Goal: Task Accomplishment & Management: Complete application form

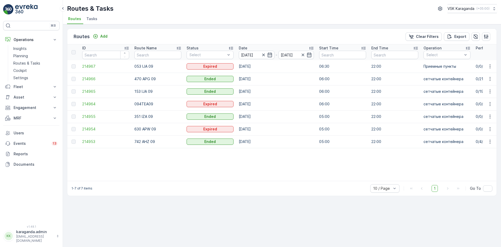
click at [16, 113] on button "Engagement" at bounding box center [31, 107] width 56 height 10
click at [17, 115] on p "Entities" at bounding box center [19, 116] width 13 height 5
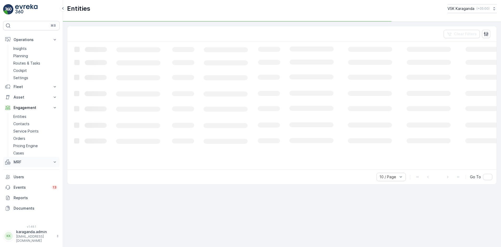
click at [17, 161] on p "MRF" at bounding box center [32, 161] width 36 height 5
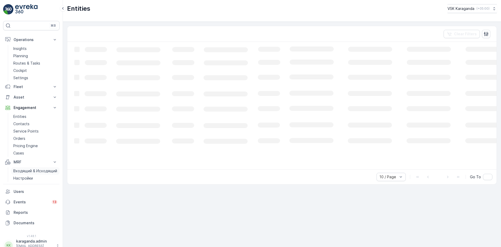
click at [29, 171] on p "Входящий & Исходящий" at bounding box center [35, 170] width 44 height 5
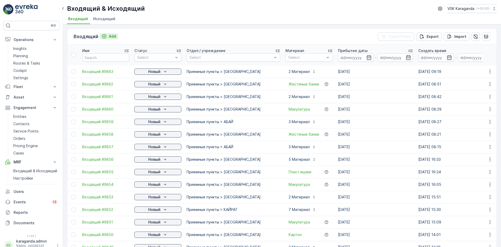
click at [114, 37] on p "Add" at bounding box center [112, 36] width 7 height 5
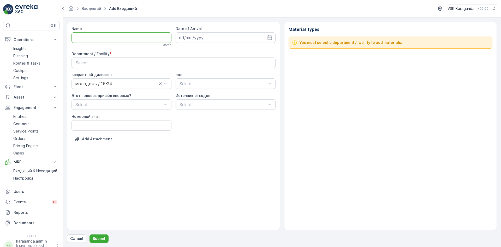
click at [106, 33] on input "Name" at bounding box center [122, 37] width 100 height 10
type input "от13.08.2025"
click at [269, 39] on icon "button" at bounding box center [269, 37] width 5 height 5
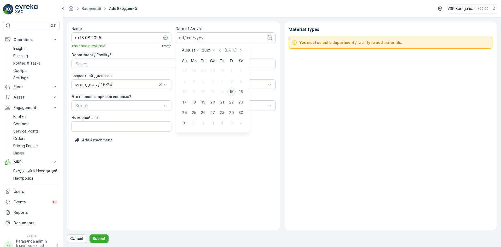
click at [229, 95] on div "15" at bounding box center [231, 91] width 8 height 8
type input "[DATE]"
click at [203, 61] on div "Select" at bounding box center [174, 64] width 196 height 6
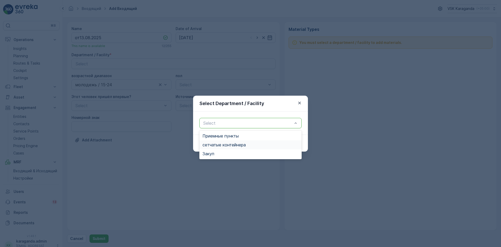
click at [228, 143] on span "сетчатыe контейнера" at bounding box center [224, 144] width 43 height 5
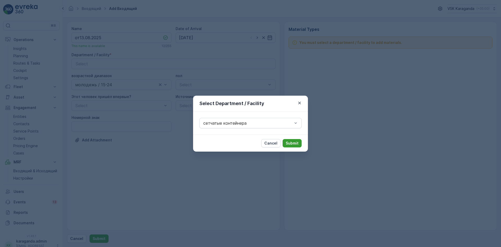
click at [299, 142] on p "Submit" at bounding box center [292, 143] width 13 height 5
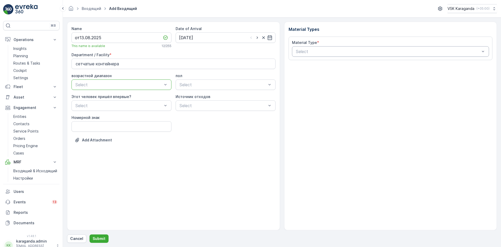
click at [307, 51] on div at bounding box center [388, 51] width 185 height 5
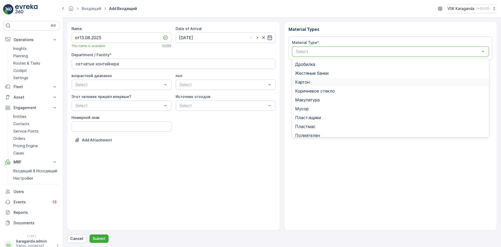
click at [314, 85] on div "Картон" at bounding box center [390, 82] width 197 height 9
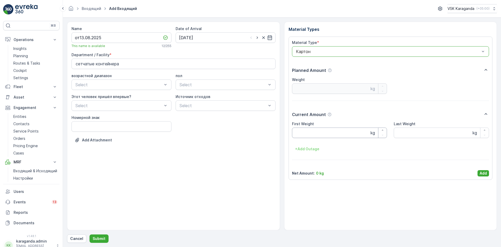
click at [312, 132] on Weight "First Weight" at bounding box center [339, 132] width 95 height 10
type Weight "3011"
click at [483, 174] on p "Add" at bounding box center [483, 173] width 7 height 5
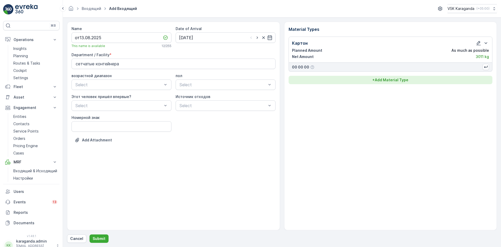
click at [389, 80] on p "+ Add Material Type" at bounding box center [391, 79] width 36 height 5
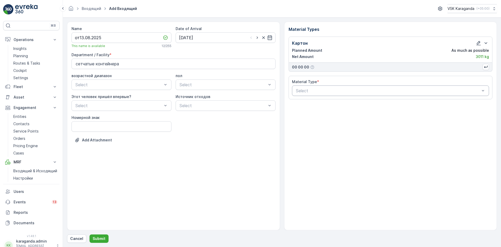
click at [346, 91] on div at bounding box center [388, 90] width 185 height 5
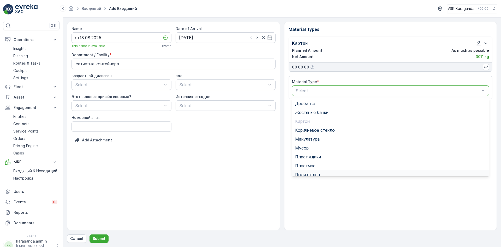
click at [315, 173] on span "Полиэтелен" at bounding box center [307, 174] width 25 height 5
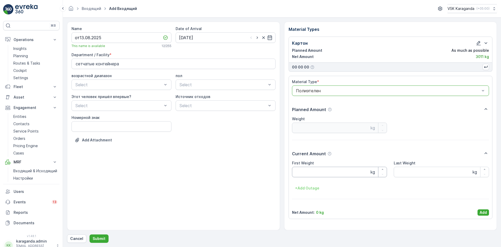
click at [311, 170] on Weight "First Weight" at bounding box center [339, 172] width 95 height 10
type Weight "305"
drag, startPoint x: 485, startPoint y: 213, endPoint x: 478, endPoint y: 202, distance: 13.3
click at [485, 213] on p "Add" at bounding box center [483, 212] width 7 height 5
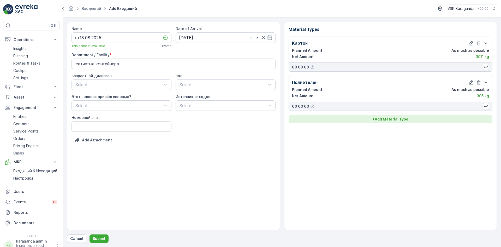
click at [396, 121] on p "+ Add Material Type" at bounding box center [391, 118] width 36 height 5
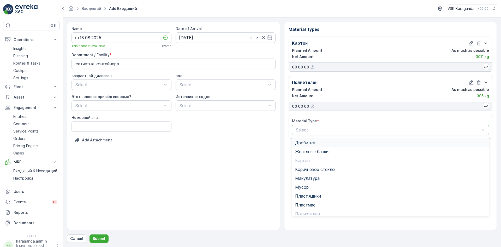
click at [350, 129] on div at bounding box center [388, 129] width 185 height 5
click at [312, 194] on span "Пэт бутылки" at bounding box center [308, 192] width 26 height 5
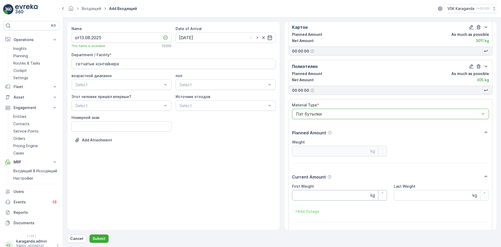
scroll to position [32, 0]
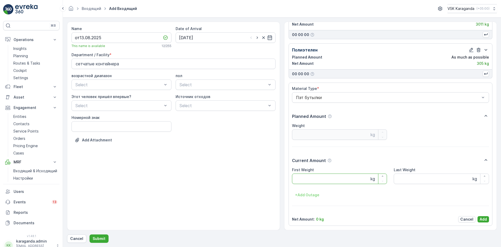
click at [305, 180] on Weight "First Weight" at bounding box center [339, 178] width 95 height 10
type Weight "401"
click at [480, 219] on p "Add" at bounding box center [483, 219] width 7 height 5
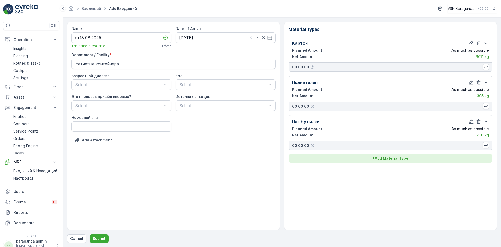
click at [390, 159] on p "+ Add Material Type" at bounding box center [391, 158] width 36 height 5
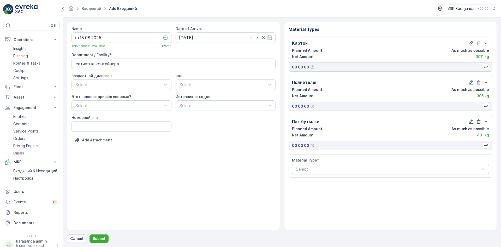
click at [359, 167] on div at bounding box center [388, 169] width 185 height 5
click at [310, 195] on span "Пласт.ящики" at bounding box center [308, 194] width 26 height 5
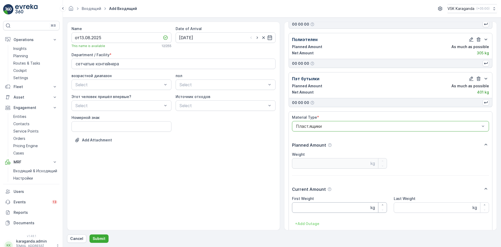
scroll to position [72, 0]
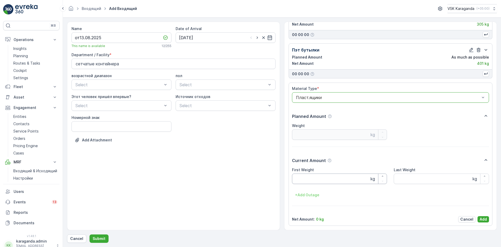
click at [298, 177] on Weight "First Weight" at bounding box center [339, 178] width 95 height 10
type Weight "200"
click at [485, 219] on p "Add" at bounding box center [483, 219] width 7 height 5
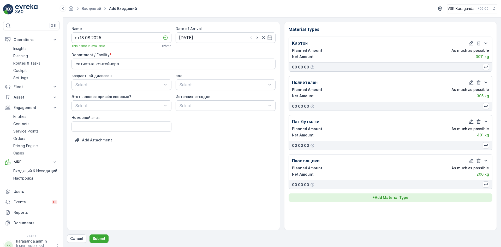
scroll to position [0, 0]
click at [398, 199] on p "+ Add Material Type" at bounding box center [391, 197] width 36 height 5
click at [335, 208] on div at bounding box center [388, 208] width 185 height 5
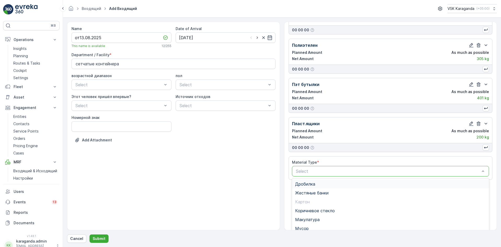
scroll to position [64, 0]
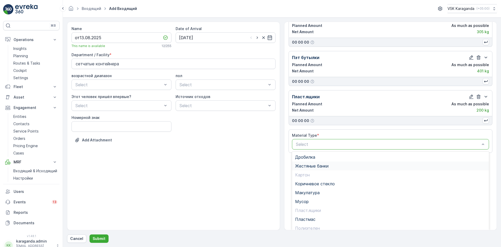
click at [304, 165] on span "Жестяные банки" at bounding box center [311, 165] width 33 height 5
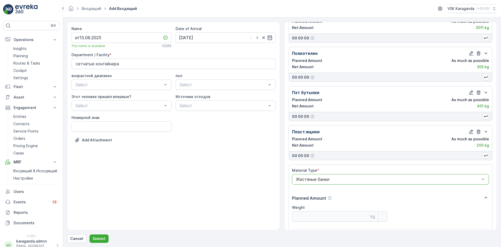
scroll to position [111, 0]
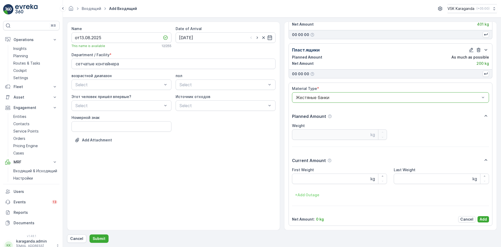
click at [303, 172] on span "First Weight" at bounding box center [303, 169] width 22 height 5
click at [301, 182] on Weight "First Weight" at bounding box center [339, 178] width 95 height 10
type Weight "24.2"
click at [481, 219] on p "Add" at bounding box center [483, 219] width 7 height 5
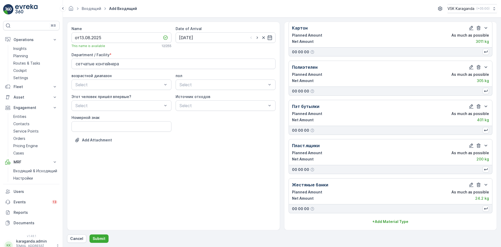
scroll to position [15, 0]
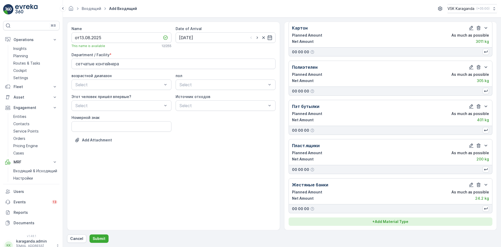
click at [394, 217] on button "+ Add Material Type" at bounding box center [391, 221] width 204 height 8
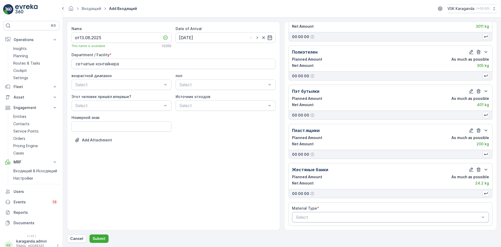
click at [320, 219] on div at bounding box center [388, 217] width 185 height 5
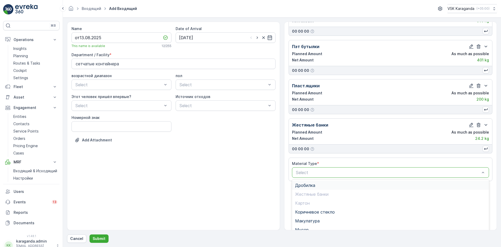
scroll to position [103, 0]
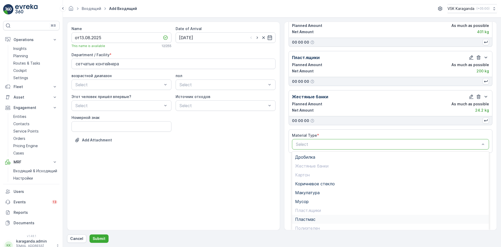
click at [302, 218] on span "Пластмас" at bounding box center [305, 219] width 20 height 5
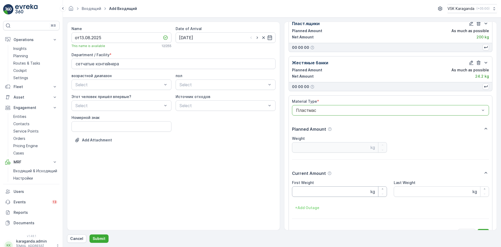
scroll to position [150, 0]
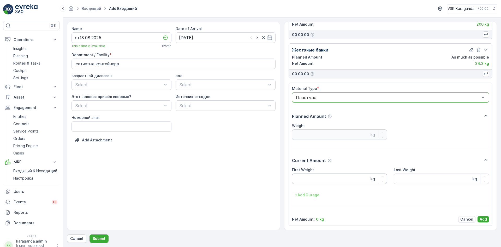
click at [297, 179] on Weight "First Weight" at bounding box center [339, 178] width 95 height 10
type Weight "48.4"
click at [482, 217] on p "Add" at bounding box center [483, 219] width 7 height 5
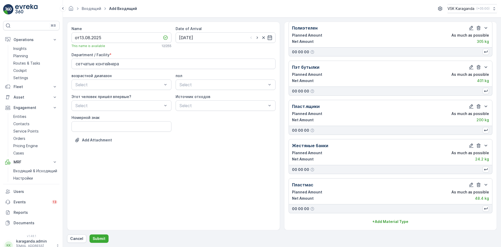
scroll to position [54, 0]
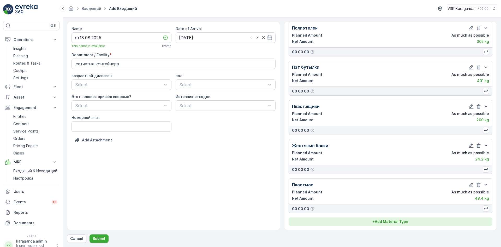
click at [387, 222] on p "+ Add Material Type" at bounding box center [391, 221] width 36 height 5
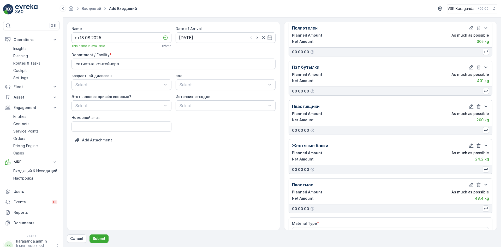
click at [358, 219] on div "Material Type * Select" at bounding box center [391, 229] width 204 height 24
click at [349, 223] on div "Material Type *" at bounding box center [390, 223] width 197 height 5
click at [305, 226] on div "Material Type * Select" at bounding box center [390, 229] width 197 height 17
click at [303, 229] on Type "Select" at bounding box center [390, 232] width 197 height 10
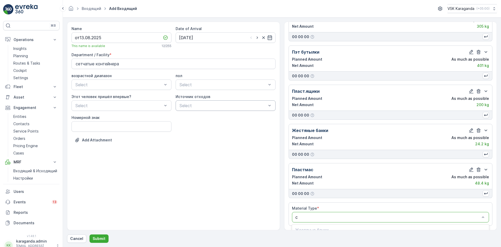
scroll to position [0, 0]
type input "стекло"
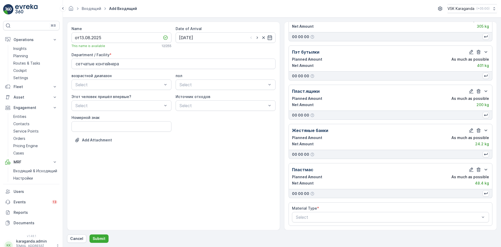
click at [254, 202] on div "Name от13.08.2025 This name is available 12 / 255 Date of Arrival [DATE] Depart…" at bounding box center [173, 126] width 213 height 208
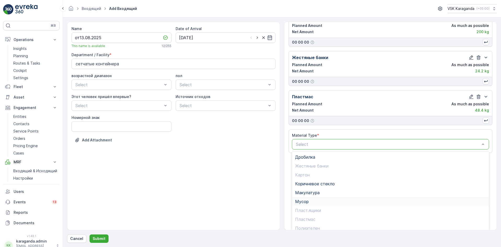
scroll to position [30, 0]
click at [303, 214] on span "Стекло" at bounding box center [302, 215] width 15 height 5
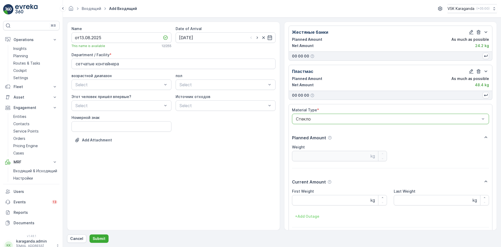
scroll to position [189, 0]
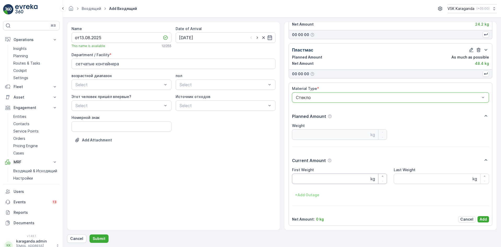
click at [296, 175] on Weight "First Weight" at bounding box center [339, 178] width 95 height 10
type Weight "220"
click at [482, 220] on p "Add" at bounding box center [483, 219] width 7 height 5
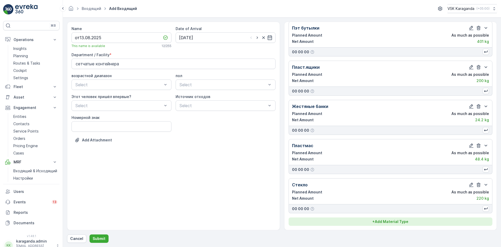
scroll to position [93, 0]
click at [383, 221] on p "+ Add Material Type" at bounding box center [391, 221] width 36 height 5
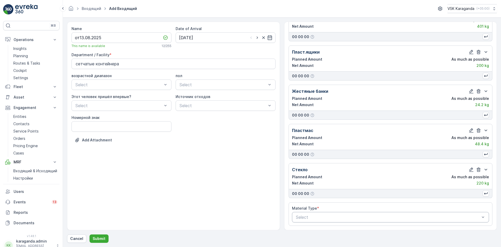
click at [312, 218] on div at bounding box center [388, 217] width 185 height 5
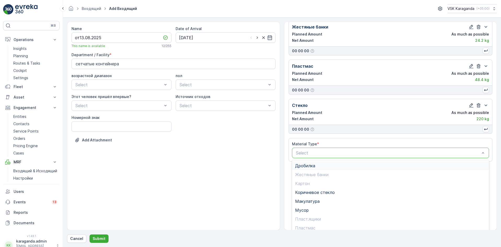
scroll to position [182, 0]
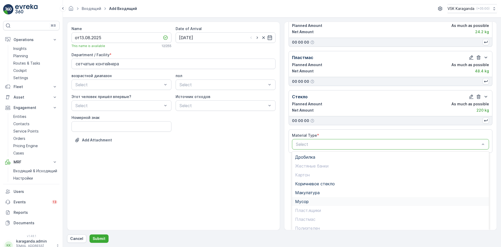
click at [301, 203] on span "Мусор" at bounding box center [302, 201] width 14 height 5
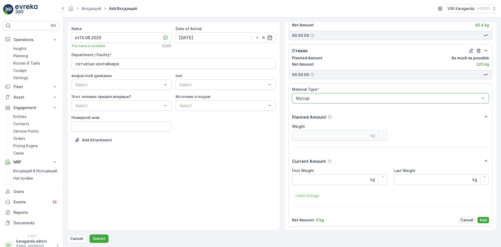
scroll to position [228, 0]
click at [308, 184] on Weight "First Weight" at bounding box center [339, 178] width 95 height 10
type Weight "2422"
click at [486, 221] on p "Add" at bounding box center [483, 219] width 7 height 5
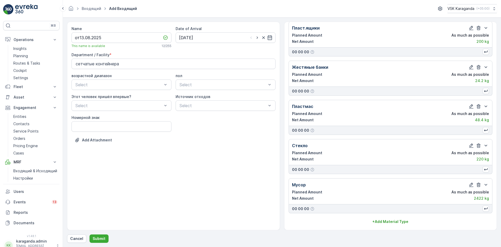
scroll to position [133, 0]
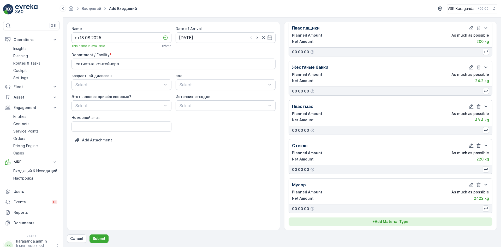
click at [399, 222] on p "+ Add Material Type" at bounding box center [391, 221] width 36 height 5
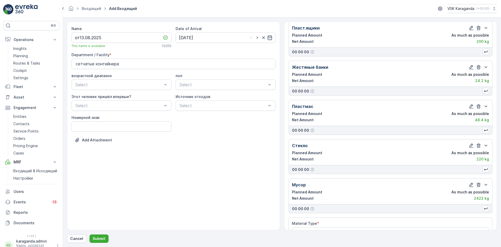
scroll to position [148, 0]
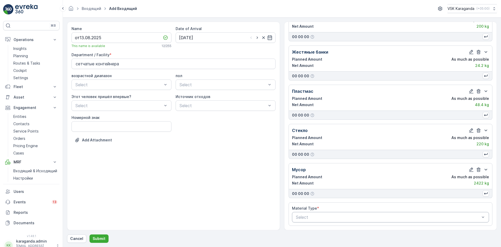
click at [316, 218] on div at bounding box center [388, 217] width 185 height 5
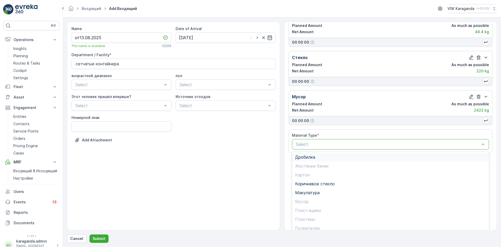
click at [305, 157] on span "Дробилка" at bounding box center [305, 157] width 20 height 5
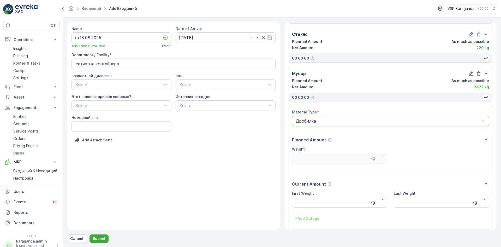
scroll to position [267, 0]
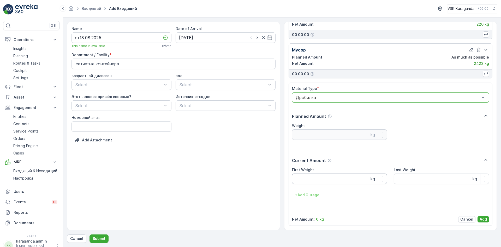
click at [302, 176] on Weight "First Weight" at bounding box center [339, 178] width 95 height 10
type Weight "282"
click at [483, 217] on p "Add" at bounding box center [483, 219] width 7 height 5
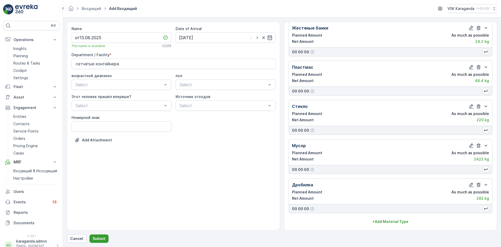
click at [95, 237] on p "Submit" at bounding box center [99, 238] width 13 height 5
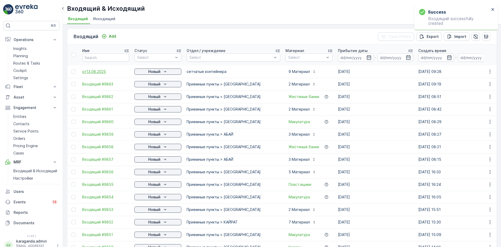
click at [103, 71] on span "от13.08.2025" at bounding box center [105, 71] width 47 height 5
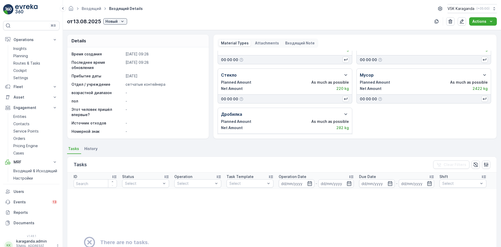
scroll to position [108, 0]
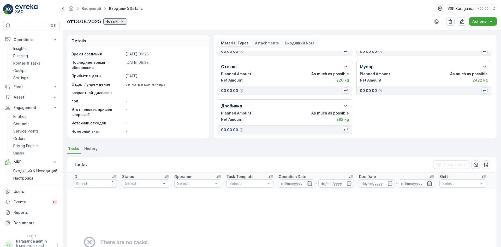
click at [119, 19] on div "Новый" at bounding box center [116, 21] width 20 height 5
click at [121, 37] on span "подтвердить" at bounding box center [119, 36] width 24 height 5
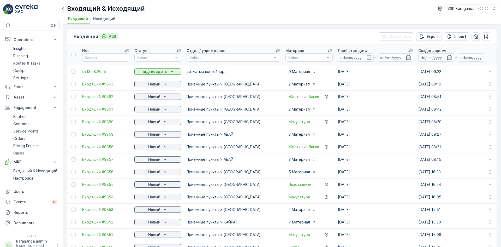
click at [113, 36] on p "Add" at bounding box center [112, 36] width 7 height 5
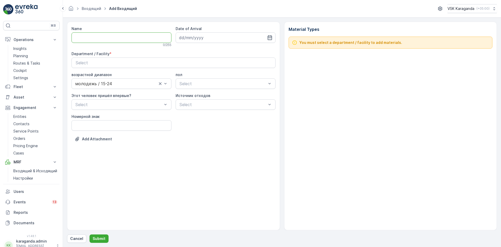
click at [97, 36] on input "Name" at bounding box center [122, 37] width 100 height 10
type input "от [DATE]"
click at [272, 38] on icon "button" at bounding box center [269, 37] width 5 height 5
click at [233, 93] on div "15" at bounding box center [231, 91] width 8 height 8
type input "[DATE]"
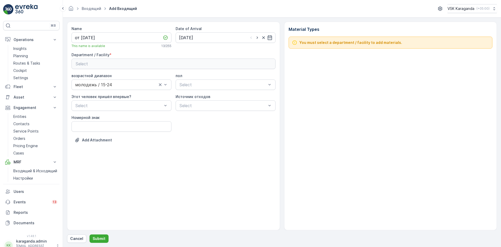
click at [191, 59] on button "Select" at bounding box center [174, 64] width 204 height 10
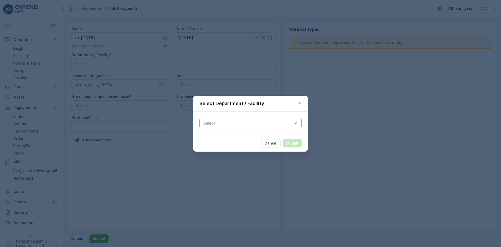
click at [209, 122] on div at bounding box center [248, 123] width 90 height 5
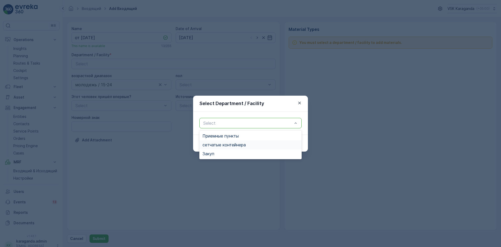
click at [213, 142] on span "сетчатыe контейнера" at bounding box center [224, 144] width 43 height 5
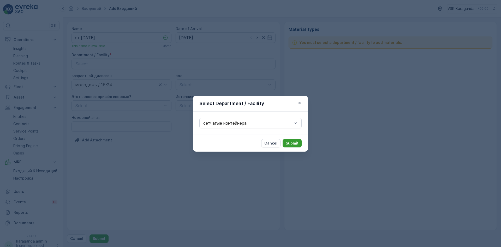
click at [294, 141] on p "Submit" at bounding box center [292, 143] width 13 height 5
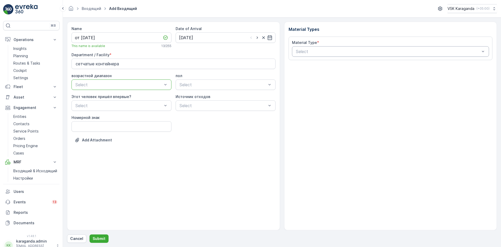
click at [324, 51] on div at bounding box center [388, 51] width 185 height 5
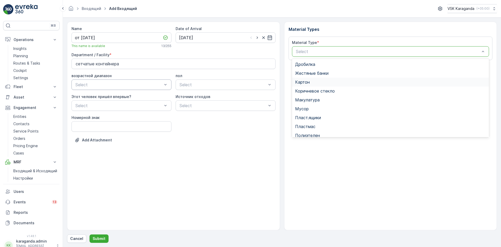
click at [310, 80] on div "Картон" at bounding box center [390, 82] width 191 height 5
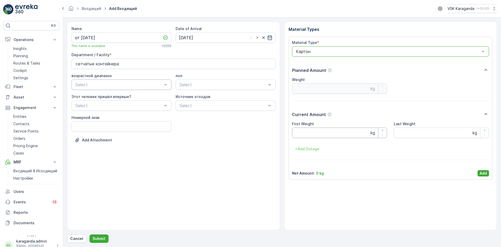
click at [304, 136] on Weight "First Weight" at bounding box center [339, 132] width 95 height 10
type Weight "2809"
click at [483, 174] on p "Add" at bounding box center [483, 173] width 7 height 5
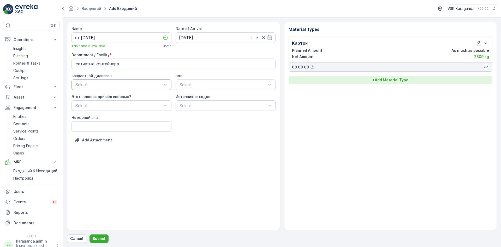
click at [375, 80] on p "+ Add Material Type" at bounding box center [391, 79] width 36 height 5
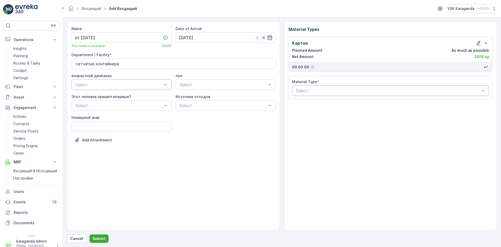
click at [335, 89] on div at bounding box center [388, 90] width 185 height 5
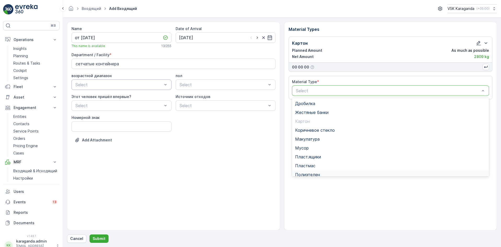
click at [312, 172] on span "Полиэтелен" at bounding box center [307, 174] width 25 height 5
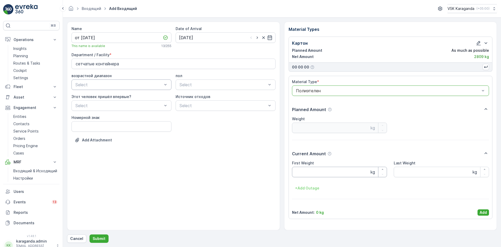
click at [305, 169] on Weight "First Weight" at bounding box center [339, 172] width 95 height 10
type Weight "378"
click at [483, 212] on p "Add" at bounding box center [483, 212] width 7 height 5
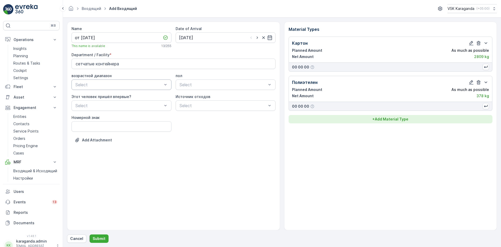
click at [380, 119] on p "+ Add Material Type" at bounding box center [391, 118] width 36 height 5
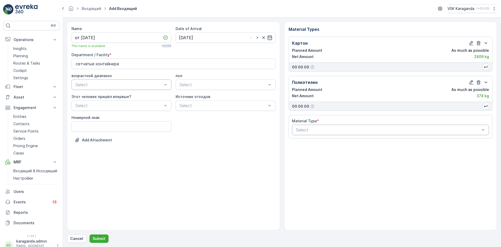
click at [340, 129] on div at bounding box center [388, 129] width 185 height 5
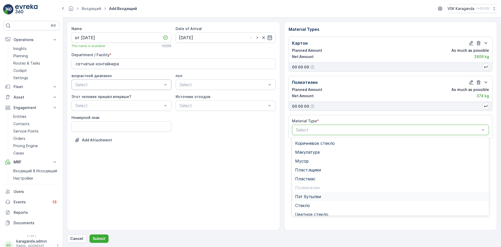
click at [311, 197] on span "Пэт бутылки" at bounding box center [308, 196] width 26 height 5
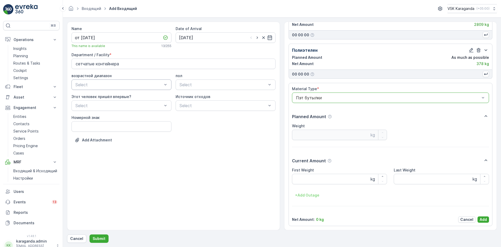
scroll to position [32, 0]
click at [310, 176] on Weight "First Weight" at bounding box center [339, 178] width 95 height 10
type Weight "500"
click at [480, 221] on p "Add" at bounding box center [483, 219] width 7 height 5
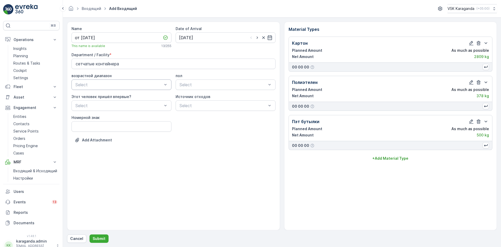
scroll to position [0, 0]
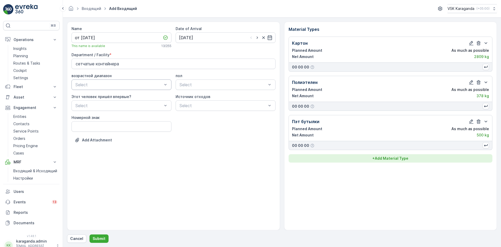
click at [382, 160] on p "+ Add Material Type" at bounding box center [391, 158] width 36 height 5
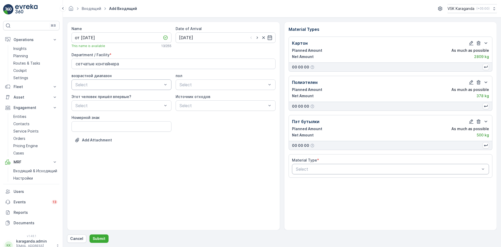
click at [333, 169] on div at bounding box center [388, 169] width 185 height 5
click at [315, 194] on span "Пласт.ящики" at bounding box center [308, 194] width 26 height 5
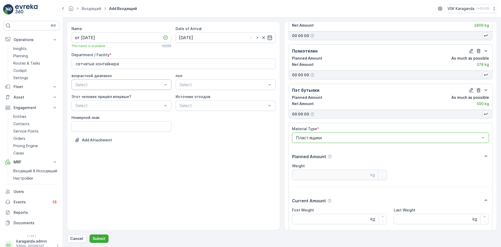
scroll to position [72, 0]
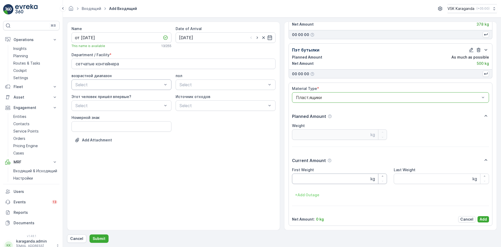
click at [309, 178] on Weight "First Weight" at bounding box center [339, 178] width 95 height 10
type Weight "100"
click at [484, 219] on p "Add" at bounding box center [483, 219] width 7 height 5
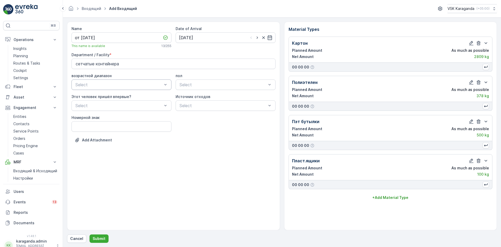
scroll to position [0, 0]
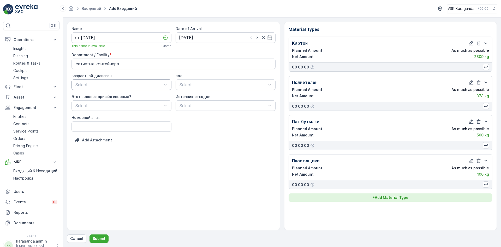
click at [397, 196] on p "+ Add Material Type" at bounding box center [391, 197] width 36 height 5
click at [310, 204] on div "Select" at bounding box center [390, 208] width 197 height 10
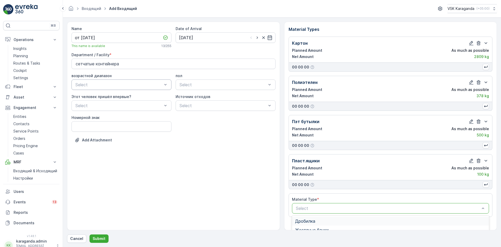
scroll to position [52, 0]
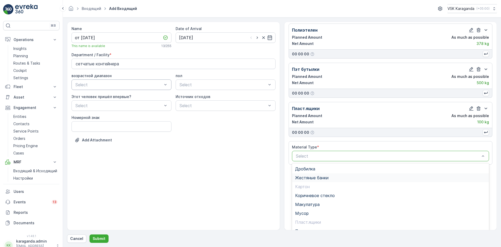
click at [302, 179] on span "Жестяные банки" at bounding box center [311, 177] width 33 height 5
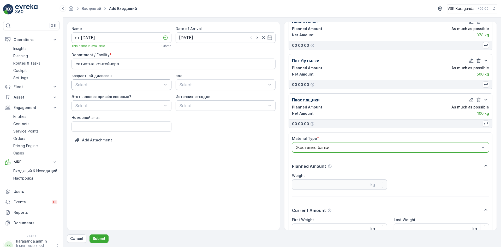
scroll to position [104, 0]
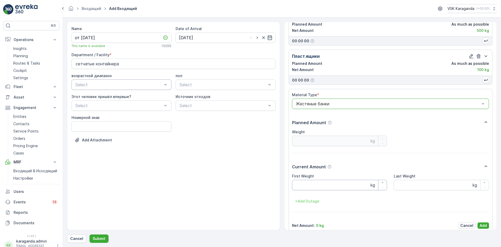
click at [301, 188] on Weight "First Weight" at bounding box center [339, 185] width 95 height 10
type Weight "20"
click at [483, 225] on p "Add" at bounding box center [483, 225] width 7 height 5
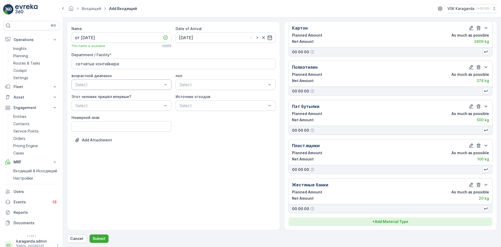
click at [383, 220] on p "+ Add Material Type" at bounding box center [391, 221] width 36 height 5
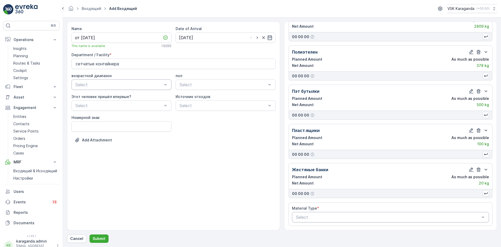
click at [306, 216] on div at bounding box center [388, 217] width 185 height 5
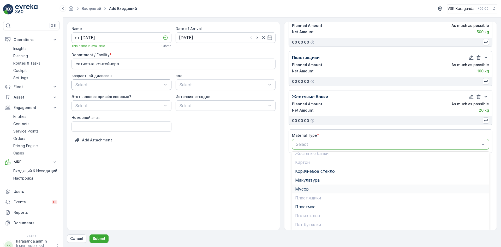
scroll to position [30, 0]
click at [306, 189] on span "Пластмас" at bounding box center [305, 188] width 20 height 5
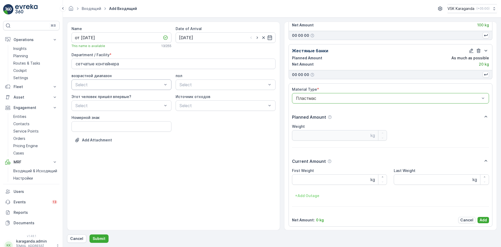
scroll to position [150, 0]
click at [303, 181] on Weight "First Weight" at bounding box center [339, 178] width 95 height 10
type Weight "110"
click at [483, 218] on p "Add" at bounding box center [483, 219] width 7 height 5
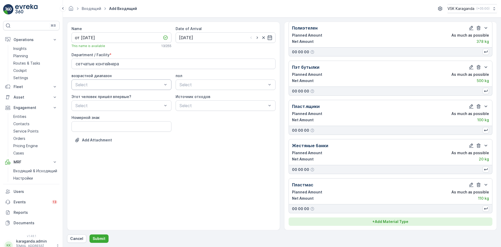
click at [397, 218] on button "+ Add Material Type" at bounding box center [391, 221] width 204 height 8
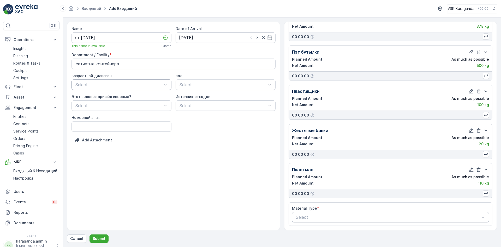
click at [319, 215] on div at bounding box center [388, 217] width 185 height 5
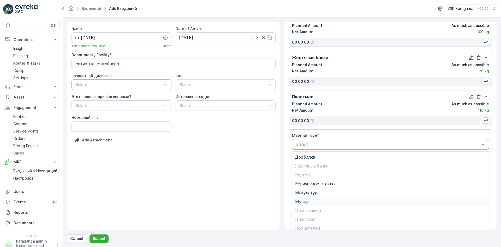
scroll to position [30, 0]
click at [302, 216] on span "Стекло" at bounding box center [302, 215] width 15 height 5
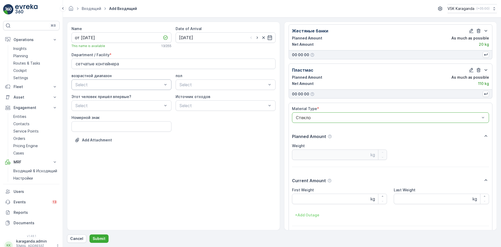
scroll to position [189, 0]
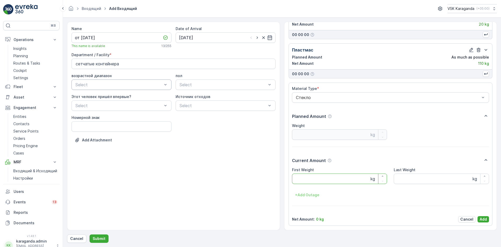
click at [303, 176] on Weight "First Weight" at bounding box center [339, 178] width 95 height 10
type Weight "193"
click at [480, 220] on p "Add" at bounding box center [483, 219] width 7 height 5
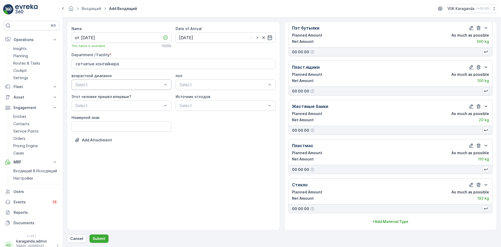
scroll to position [93, 0]
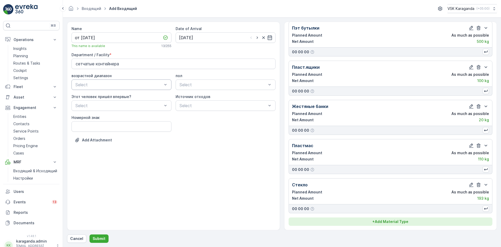
click at [375, 221] on p "+ Add Material Type" at bounding box center [391, 221] width 36 height 5
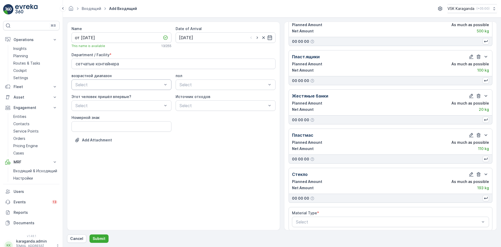
scroll to position [109, 0]
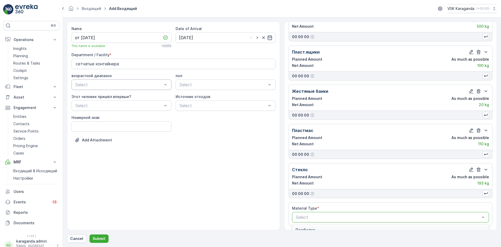
click at [345, 219] on div at bounding box center [388, 217] width 185 height 5
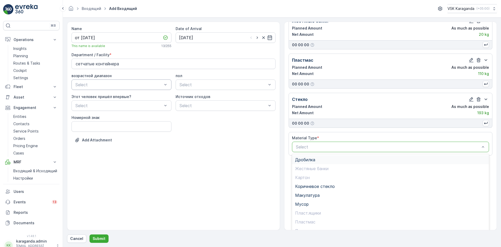
scroll to position [182, 0]
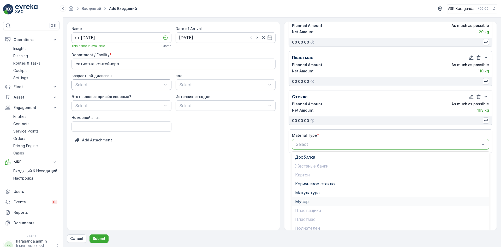
click at [301, 203] on span "Мусор" at bounding box center [302, 201] width 14 height 5
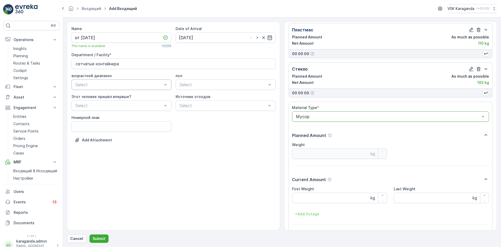
scroll to position [228, 0]
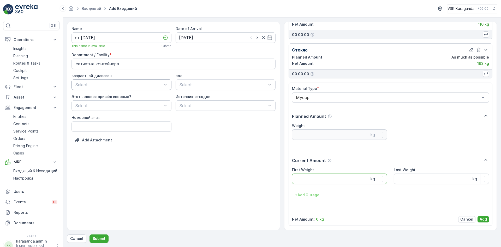
click at [302, 180] on Weight "First Weight" at bounding box center [339, 178] width 95 height 10
type Weight "1840"
click at [480, 219] on p "Add" at bounding box center [483, 219] width 7 height 5
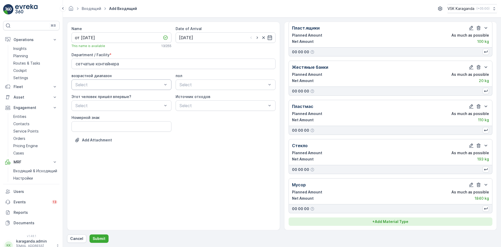
click at [390, 219] on button "+ Add Material Type" at bounding box center [391, 221] width 204 height 8
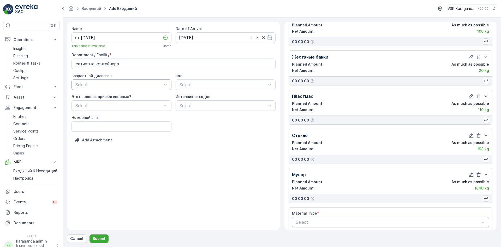
scroll to position [148, 0]
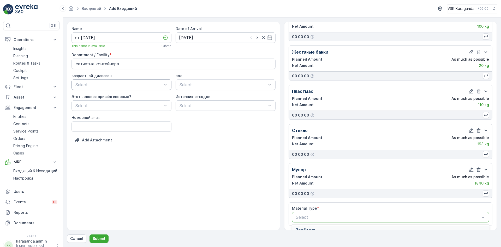
click at [309, 215] on div at bounding box center [388, 217] width 185 height 5
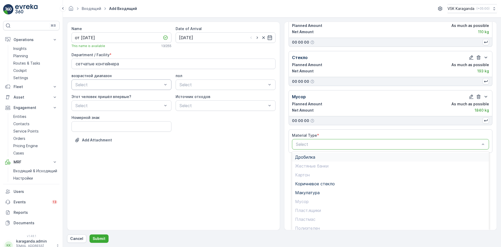
click at [307, 155] on span "Дробилка" at bounding box center [305, 157] width 20 height 5
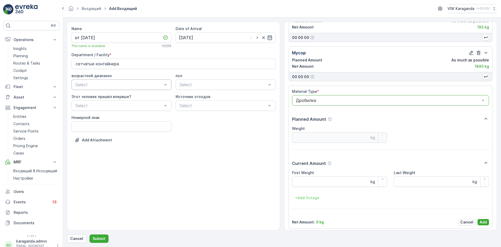
scroll to position [267, 0]
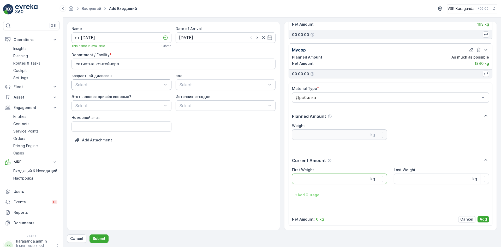
click at [296, 177] on Weight "First Weight" at bounding box center [339, 178] width 95 height 10
type Weight "465"
click at [481, 217] on p "Add" at bounding box center [483, 219] width 7 height 5
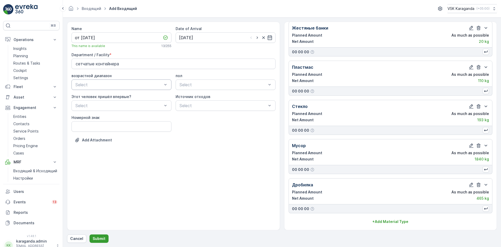
click at [93, 237] on p "Submit" at bounding box center [99, 238] width 13 height 5
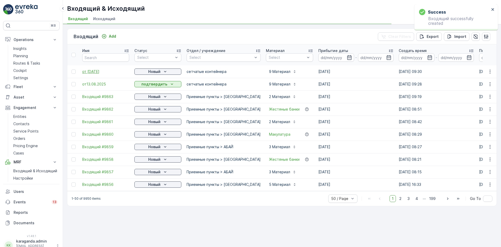
click at [92, 72] on span "от [DATE]" at bounding box center [105, 71] width 47 height 5
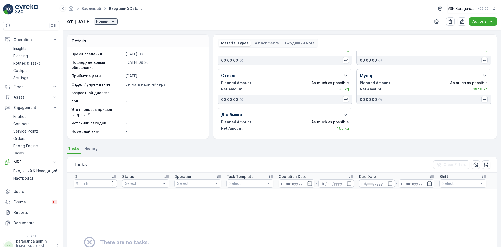
scroll to position [104, 0]
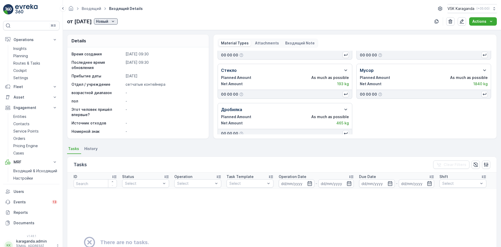
click at [116, 20] on icon "Новый" at bounding box center [112, 21] width 5 height 5
click at [123, 37] on span "подтвердить" at bounding box center [120, 36] width 24 height 5
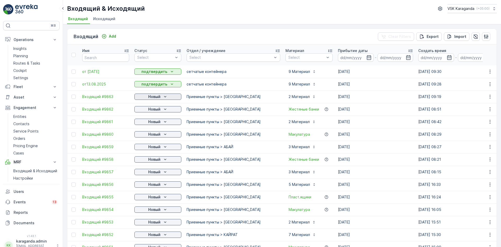
click at [143, 95] on div "Новый" at bounding box center [158, 96] width 43 height 5
click at [140, 112] on span "подтвердить" at bounding box center [150, 111] width 24 height 5
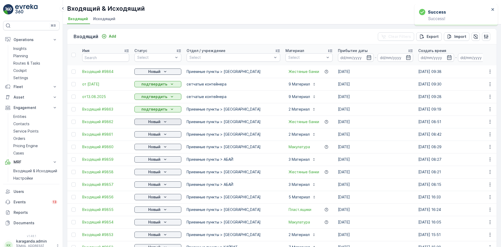
click at [163, 122] on icon "Новый" at bounding box center [165, 121] width 5 height 5
click at [151, 134] on span "подтвердить" at bounding box center [150, 136] width 24 height 5
click at [156, 136] on p "Новый" at bounding box center [154, 134] width 12 height 5
click at [149, 149] on span "подтвердить" at bounding box center [150, 149] width 24 height 5
click at [166, 146] on icon "Новый" at bounding box center [165, 146] width 5 height 5
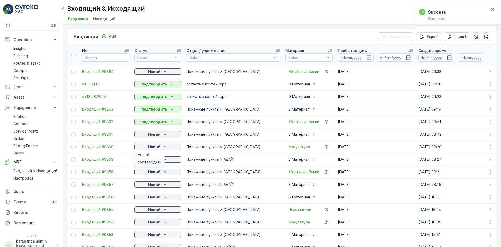
click at [154, 162] on span "подтвердить" at bounding box center [150, 161] width 24 height 5
click at [162, 161] on div "Новый" at bounding box center [158, 159] width 43 height 5
click at [155, 173] on span "подтвердить" at bounding box center [150, 174] width 24 height 5
click at [161, 172] on div "Новый" at bounding box center [158, 171] width 43 height 5
click at [154, 187] on span "подтвердить" at bounding box center [150, 186] width 24 height 5
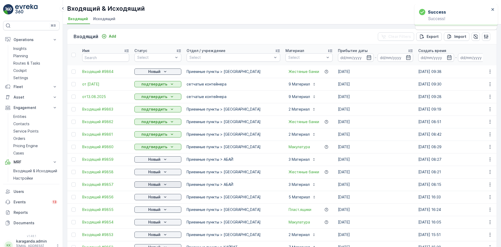
click at [155, 186] on p "Новый" at bounding box center [154, 184] width 12 height 5
click at [154, 198] on span "подтвердить" at bounding box center [150, 199] width 24 height 5
click at [156, 198] on p "Новый" at bounding box center [154, 196] width 12 height 5
click at [160, 69] on p "Новый" at bounding box center [154, 71] width 12 height 5
click at [151, 86] on span "подтвердить" at bounding box center [150, 86] width 24 height 5
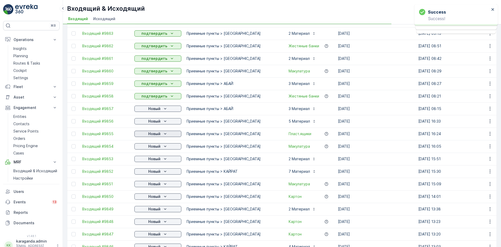
scroll to position [78, 0]
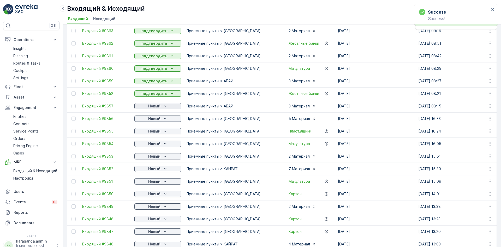
click at [162, 105] on div "Новый" at bounding box center [158, 105] width 43 height 5
click at [159, 121] on span "подтвердить" at bounding box center [150, 121] width 24 height 5
click at [162, 118] on div "Новый" at bounding box center [158, 118] width 43 height 5
drag, startPoint x: 156, startPoint y: 131, endPoint x: 156, endPoint y: 134, distance: 3.7
click at [156, 131] on div "подтвердить" at bounding box center [150, 133] width 28 height 7
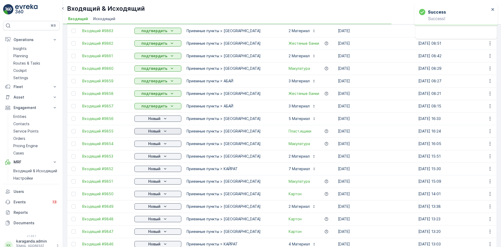
click at [165, 130] on icon "Новый" at bounding box center [165, 130] width 5 height 5
click at [166, 145] on icon "Новый" at bounding box center [165, 143] width 5 height 5
click at [156, 160] on div "Новый" at bounding box center [157, 156] width 47 height 7
click at [163, 169] on icon "Новый" at bounding box center [165, 168] width 5 height 5
click at [154, 184] on span "подтвердить" at bounding box center [150, 183] width 24 height 5
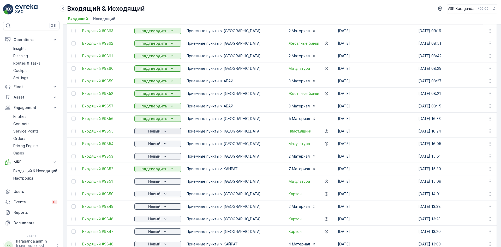
click at [166, 133] on icon "Новый" at bounding box center [165, 130] width 5 height 5
click at [154, 144] on span "подтвердить" at bounding box center [150, 146] width 24 height 5
click at [154, 144] on p "Новый" at bounding box center [154, 143] width 12 height 5
click at [148, 159] on span "подтвердить" at bounding box center [150, 158] width 24 height 5
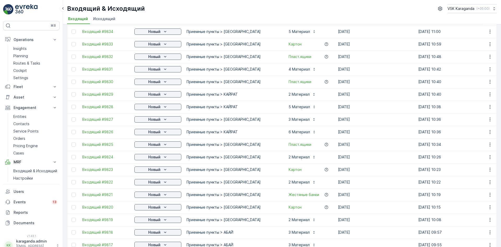
scroll to position [467, 0]
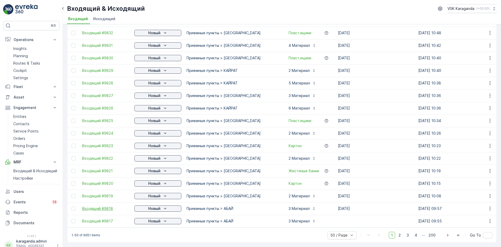
click at [95, 206] on span "Входящий #9818" at bounding box center [105, 208] width 47 height 5
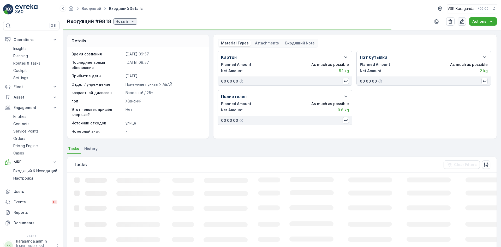
click at [464, 23] on icon "button" at bounding box center [462, 21] width 5 height 5
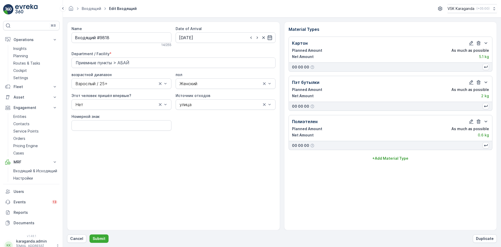
click at [270, 37] on icon "button" at bounding box center [269, 37] width 5 height 5
click at [225, 51] on icon "button" at bounding box center [226, 50] width 2 height 3
click at [233, 93] on div "15" at bounding box center [231, 91] width 8 height 8
type input "[DATE]"
click at [99, 237] on p "Submit" at bounding box center [99, 238] width 13 height 5
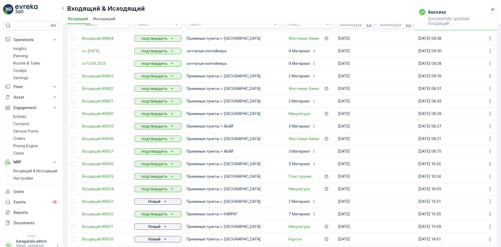
scroll to position [131, 0]
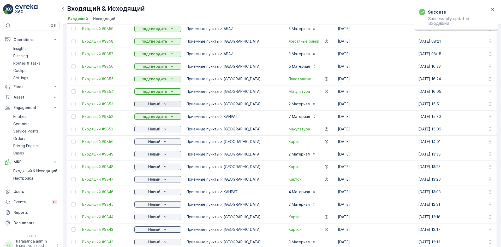
click at [160, 104] on p "Новый" at bounding box center [154, 103] width 12 height 5
click at [154, 118] on span "подтвердить" at bounding box center [150, 118] width 24 height 5
click at [153, 128] on p "Новый" at bounding box center [154, 128] width 12 height 5
click at [148, 145] on span "подтвердить" at bounding box center [150, 144] width 24 height 5
click at [153, 142] on p "Новый" at bounding box center [154, 141] width 12 height 5
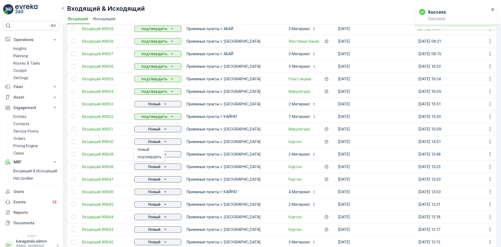
click at [143, 157] on span "подтвердить" at bounding box center [150, 156] width 24 height 5
click at [152, 154] on p "Новый" at bounding box center [154, 153] width 12 height 5
click at [147, 170] on span "подтвердить" at bounding box center [150, 169] width 24 height 5
click at [151, 168] on p "Новый" at bounding box center [154, 166] width 12 height 5
click at [147, 181] on span "подтвердить" at bounding box center [150, 181] width 24 height 5
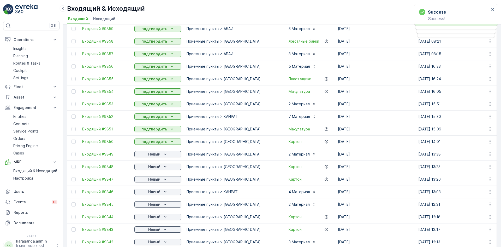
click at [150, 179] on p "Новый" at bounding box center [154, 179] width 12 height 5
click at [145, 193] on span "подтвердить" at bounding box center [150, 194] width 24 height 5
click at [152, 193] on p "Новый" at bounding box center [154, 191] width 12 height 5
drag, startPoint x: 145, startPoint y: 206, endPoint x: 148, endPoint y: 207, distance: 3.2
click at [145, 207] on span "подтвердить" at bounding box center [150, 206] width 24 height 5
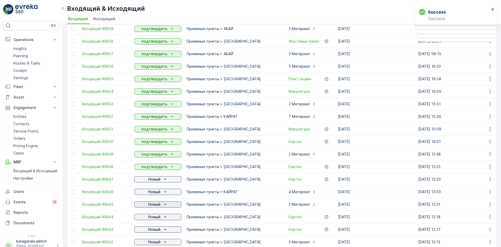
click at [151, 206] on p "Новый" at bounding box center [154, 204] width 12 height 5
click at [147, 220] on span "подтвердить" at bounding box center [150, 219] width 24 height 5
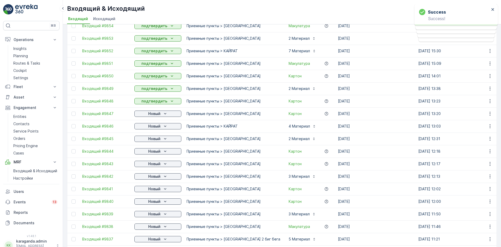
scroll to position [209, 0]
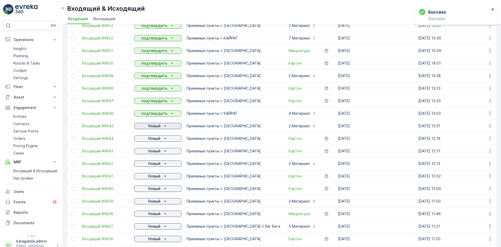
click at [155, 126] on p "Новый" at bounding box center [154, 125] width 12 height 5
click at [152, 141] on span "подтвердить" at bounding box center [150, 140] width 24 height 5
click at [154, 139] on p "Новый" at bounding box center [154, 138] width 12 height 5
click at [151, 153] on span "подтвердить" at bounding box center [150, 153] width 24 height 5
click at [162, 163] on div "Новый" at bounding box center [158, 163] width 43 height 5
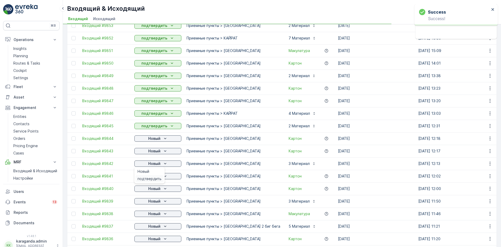
click at [159, 177] on span "подтвердить" at bounding box center [150, 178] width 24 height 5
click at [162, 177] on div "Новый" at bounding box center [158, 175] width 43 height 5
click at [160, 189] on p "Новый" at bounding box center [154, 188] width 12 height 5
click at [164, 189] on icon "Новый" at bounding box center [165, 188] width 5 height 5
click at [155, 203] on span "подтвердить" at bounding box center [150, 203] width 24 height 5
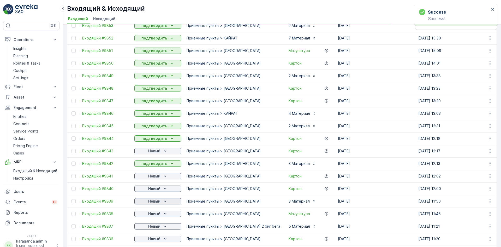
click at [164, 202] on icon "Новый" at bounding box center [165, 200] width 5 height 5
click at [151, 216] on span "подтвердить" at bounding box center [150, 216] width 24 height 5
click at [167, 213] on icon "Новый" at bounding box center [165, 213] width 5 height 5
click at [154, 231] on span "подтвердить" at bounding box center [150, 228] width 24 height 5
click at [165, 226] on icon "Новый" at bounding box center [165, 225] width 2 height 1
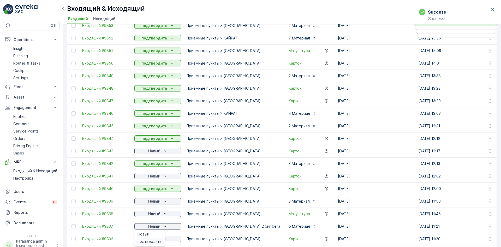
click at [155, 240] on span "подтвердить" at bounding box center [150, 241] width 24 height 5
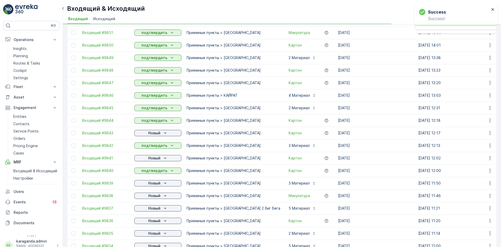
scroll to position [287, 0]
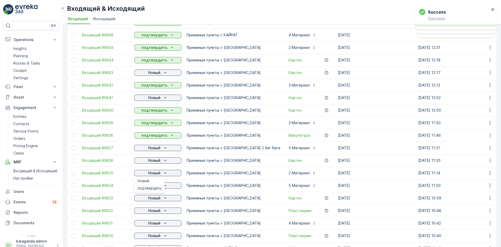
drag, startPoint x: 157, startPoint y: 187, endPoint x: 161, endPoint y: 188, distance: 4.1
click at [157, 188] on span "подтвердить" at bounding box center [150, 187] width 24 height 5
click at [163, 186] on icon "Новый" at bounding box center [165, 185] width 5 height 5
drag, startPoint x: 158, startPoint y: 200, endPoint x: 161, endPoint y: 200, distance: 3.7
click at [157, 200] on span "подтвердить" at bounding box center [150, 200] width 24 height 5
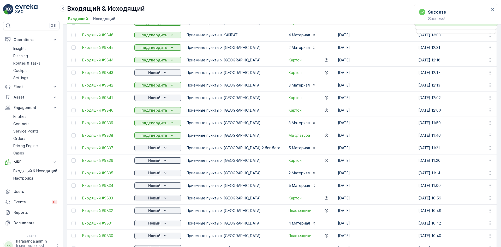
click at [161, 199] on div "Новый" at bounding box center [158, 197] width 43 height 5
click at [164, 210] on icon "Новый" at bounding box center [165, 210] width 5 height 5
click at [154, 225] on span "подтвердить" at bounding box center [150, 225] width 24 height 5
click at [150, 239] on span "подтвердить" at bounding box center [150, 238] width 24 height 5
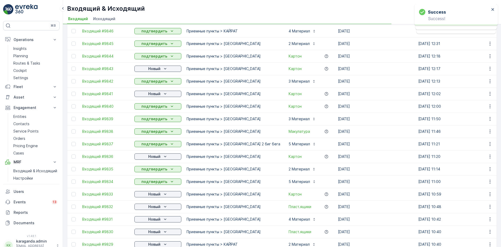
scroll to position [313, 0]
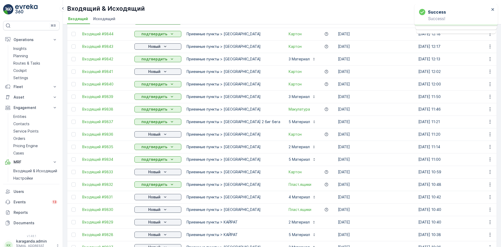
click at [163, 223] on icon "Новый" at bounding box center [165, 221] width 5 height 5
click at [153, 239] on span "подтвердить" at bounding box center [150, 237] width 24 height 5
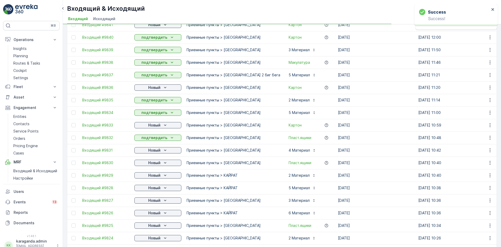
scroll to position [392, 0]
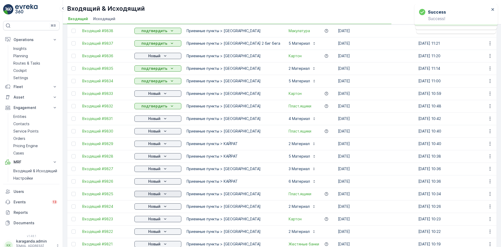
click at [165, 193] on icon "Новый" at bounding box center [165, 193] width 5 height 5
click at [156, 208] on span "подтвердить" at bounding box center [150, 208] width 24 height 5
click at [164, 207] on icon "Новый" at bounding box center [165, 206] width 5 height 5
click at [164, 219] on icon "Новый" at bounding box center [165, 218] width 5 height 5
click at [163, 220] on icon "Новый" at bounding box center [165, 218] width 5 height 5
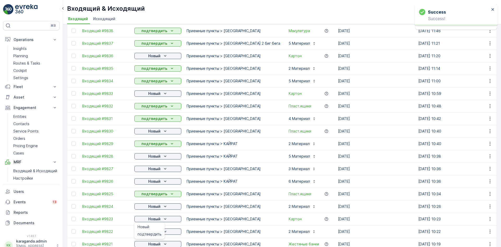
click at [153, 231] on div "подтвердить" at bounding box center [150, 233] width 28 height 7
click at [161, 231] on div "Новый" at bounding box center [158, 231] width 43 height 5
click at [153, 222] on span "подтвердить" at bounding box center [150, 223] width 24 height 5
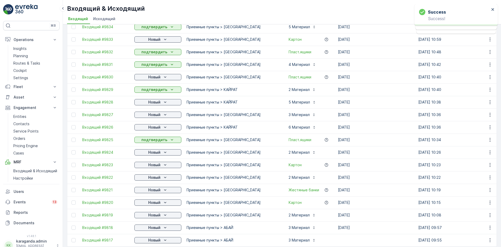
scroll to position [467, 0]
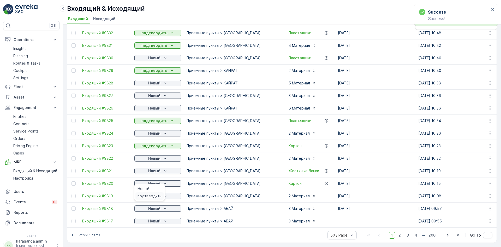
click at [156, 197] on span "подтвердить" at bounding box center [150, 195] width 24 height 5
click at [165, 194] on icon "Новый" at bounding box center [165, 195] width 5 height 5
click at [156, 207] on span "подтвердить" at bounding box center [150, 208] width 24 height 5
click at [162, 220] on div "Новый" at bounding box center [158, 220] width 43 height 5
click at [157, 232] on div "1-50 of 9951 items 50 / Page 1 2 3 4 ... 200 Go To" at bounding box center [282, 234] width 430 height 15
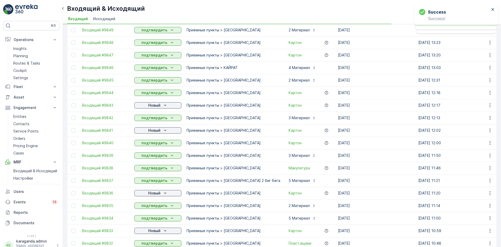
scroll to position [206, 0]
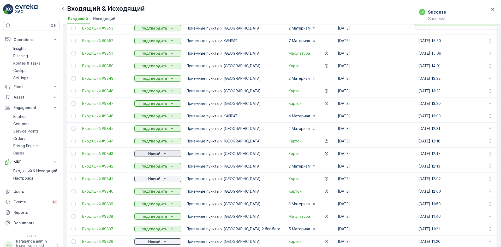
click at [165, 152] on icon "Новый" at bounding box center [165, 153] width 5 height 5
click at [159, 168] on span "подтвердить" at bounding box center [150, 168] width 24 height 5
click at [160, 178] on p "Новый" at bounding box center [154, 178] width 12 height 5
click at [158, 194] on span "подтвердить" at bounding box center [150, 193] width 24 height 5
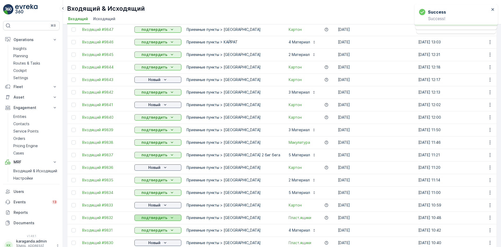
scroll to position [285, 0]
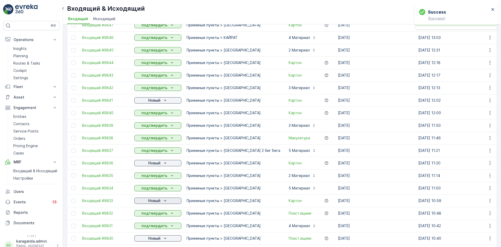
click at [164, 203] on button "Новый" at bounding box center [157, 200] width 47 height 6
click at [158, 215] on span "подтвердить" at bounding box center [150, 215] width 24 height 5
click at [166, 163] on icon "Новый" at bounding box center [165, 162] width 5 height 5
click at [161, 177] on div "подтвердить" at bounding box center [150, 177] width 28 height 7
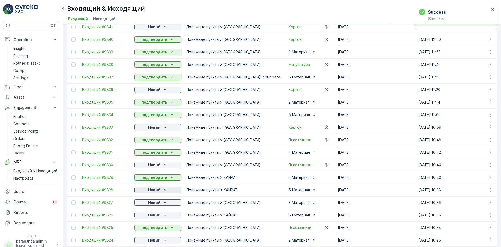
scroll to position [363, 0]
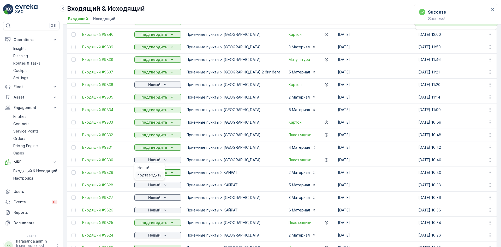
click at [158, 176] on span "подтвердить" at bounding box center [150, 174] width 24 height 5
click at [162, 184] on div "Новый" at bounding box center [158, 184] width 43 height 5
click at [157, 198] on span "подтвердить" at bounding box center [150, 199] width 24 height 5
click at [160, 196] on p "Новый" at bounding box center [154, 197] width 12 height 5
click at [166, 210] on icon "Новый" at bounding box center [165, 209] width 5 height 5
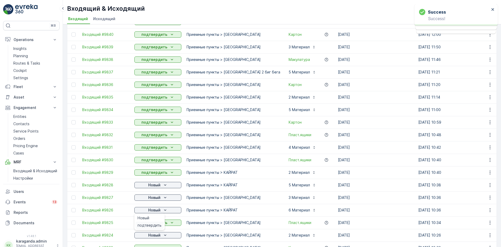
click at [157, 224] on span "подтвердить" at bounding box center [150, 225] width 24 height 5
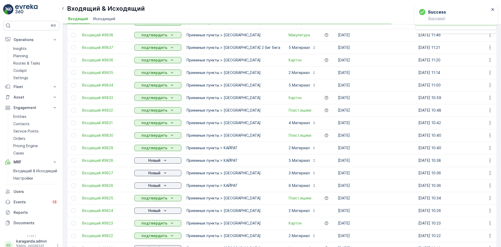
scroll to position [415, 0]
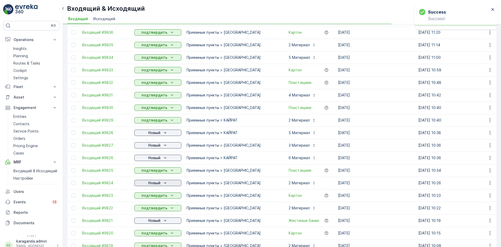
click at [163, 182] on icon "Новый" at bounding box center [165, 182] width 5 height 5
click at [156, 198] on span "подтвердить" at bounding box center [150, 197] width 24 height 5
click at [159, 221] on p "Новый" at bounding box center [154, 220] width 12 height 5
click at [151, 235] on p "подтвердить" at bounding box center [155, 232] width 26 height 5
click at [160, 225] on span "подтвердить" at bounding box center [150, 225] width 24 height 5
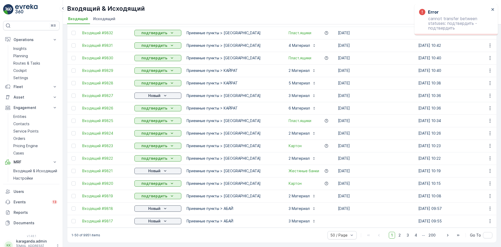
scroll to position [467, 0]
click at [163, 93] on icon "Новый" at bounding box center [165, 95] width 5 height 5
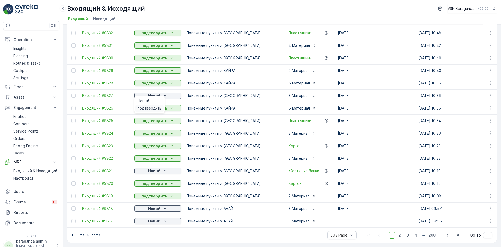
click at [154, 109] on span "подтвердить" at bounding box center [150, 108] width 24 height 5
click at [158, 168] on p "Новый" at bounding box center [154, 170] width 12 height 5
drag, startPoint x: 153, startPoint y: 184, endPoint x: 153, endPoint y: 188, distance: 3.9
click at [153, 184] on span "подтвердить" at bounding box center [150, 183] width 24 height 5
click at [153, 206] on p "Новый" at bounding box center [154, 208] width 12 height 5
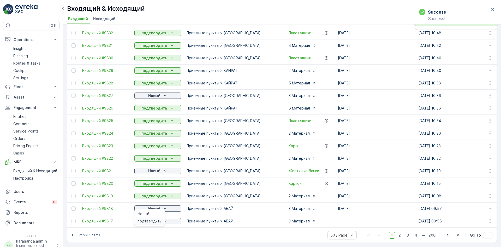
click at [151, 221] on span "подтвердить" at bounding box center [150, 220] width 24 height 5
click at [148, 232] on span "подтвердить" at bounding box center [150, 233] width 24 height 5
click at [400, 236] on span "2" at bounding box center [399, 235] width 7 height 7
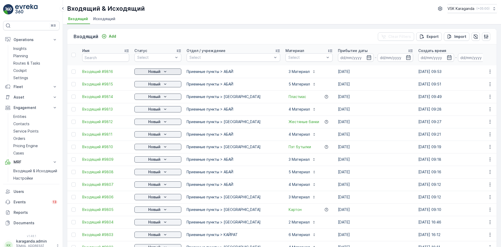
click at [160, 71] on p "Новый" at bounding box center [154, 71] width 12 height 5
click at [149, 87] on span "подтвердить" at bounding box center [150, 86] width 24 height 5
click at [151, 87] on button "Новый" at bounding box center [157, 84] width 47 height 6
click at [148, 99] on span "подтвердить" at bounding box center [150, 99] width 24 height 5
click at [152, 97] on p "Новый" at bounding box center [154, 96] width 12 height 5
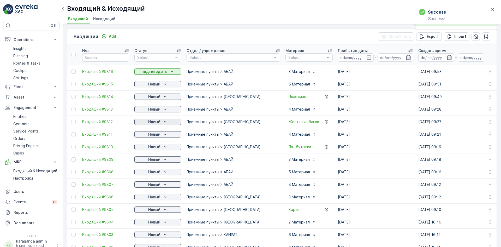
click at [157, 119] on p "Новый" at bounding box center [154, 121] width 12 height 5
click at [154, 137] on span "подтвердить" at bounding box center [150, 136] width 24 height 5
click at [151, 137] on button "Новый" at bounding box center [157, 134] width 47 height 6
click at [150, 148] on span "подтвердить" at bounding box center [150, 149] width 24 height 5
click at [151, 148] on p "Новый" at bounding box center [154, 146] width 12 height 5
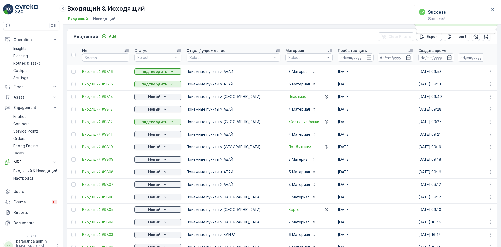
click at [147, 156] on button "Новый" at bounding box center [157, 159] width 47 height 6
click at [150, 175] on span "подтвердить" at bounding box center [150, 174] width 24 height 5
click at [156, 185] on p "Новый" at bounding box center [154, 184] width 12 height 5
click at [158, 198] on span "подтвердить" at bounding box center [150, 199] width 24 height 5
click at [162, 198] on div "Новый" at bounding box center [158, 196] width 43 height 5
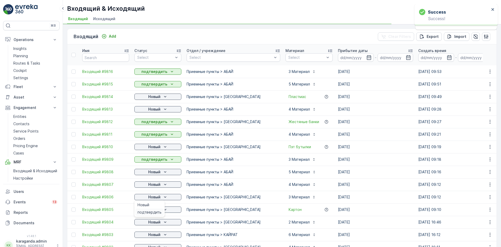
click at [155, 210] on span "подтвердить" at bounding box center [150, 211] width 24 height 5
click at [160, 221] on p "Новый" at bounding box center [154, 221] width 12 height 5
click at [159, 236] on span "подтвердить" at bounding box center [150, 237] width 24 height 5
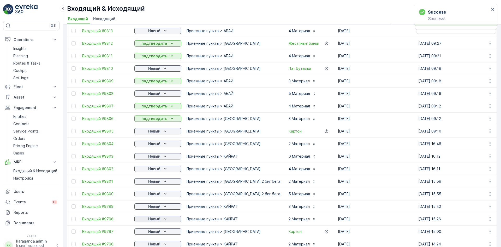
click at [164, 219] on icon "Новый" at bounding box center [165, 218] width 5 height 5
click at [155, 236] on span "подтвердить" at bounding box center [150, 233] width 24 height 5
click at [154, 224] on span "подтвердить" at bounding box center [150, 223] width 24 height 5
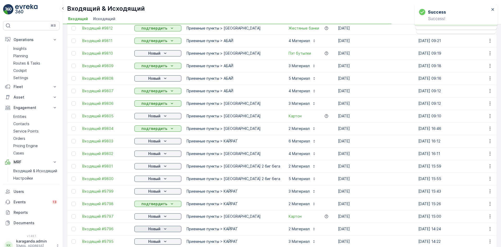
scroll to position [104, 0]
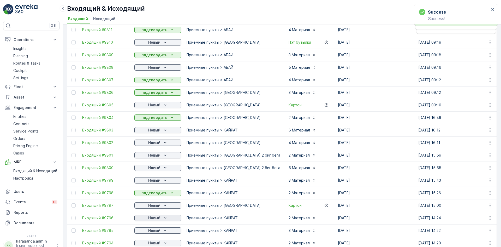
click at [160, 218] on p "Новый" at bounding box center [154, 217] width 12 height 5
click at [157, 230] on div "подтвердить" at bounding box center [150, 232] width 28 height 7
click at [167, 230] on icon "Новый" at bounding box center [165, 230] width 5 height 5
click at [150, 223] on span "подтвердить" at bounding box center [150, 222] width 24 height 5
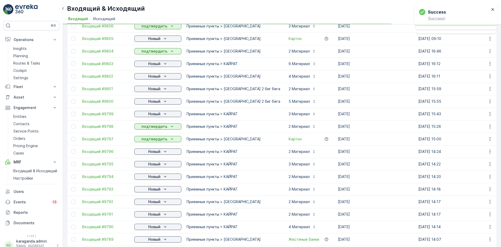
scroll to position [183, 0]
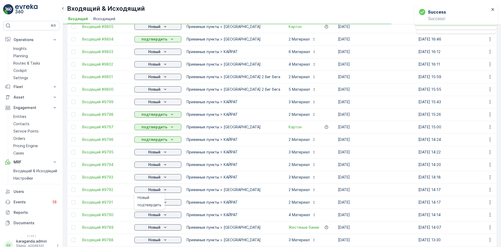
drag, startPoint x: 156, startPoint y: 207, endPoint x: 119, endPoint y: 194, distance: 39.8
click at [155, 205] on span "подтвердить" at bounding box center [150, 204] width 24 height 5
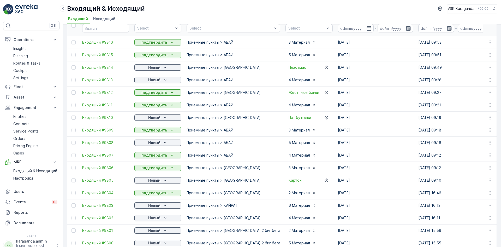
scroll to position [0, 0]
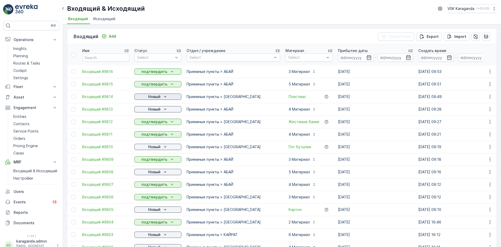
drag, startPoint x: 159, startPoint y: 95, endPoint x: 159, endPoint y: 98, distance: 3.4
click at [159, 95] on p "Новый" at bounding box center [154, 96] width 12 height 5
click at [154, 110] on span "подтвердить" at bounding box center [150, 111] width 24 height 5
click at [160, 109] on p "Новый" at bounding box center [154, 109] width 12 height 5
click at [153, 127] on span "подтвердить" at bounding box center [150, 124] width 24 height 5
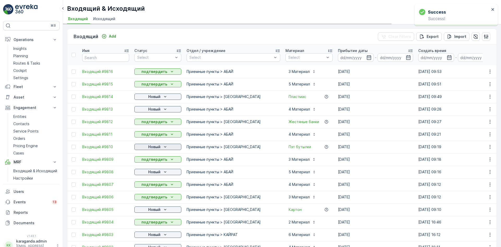
click at [155, 148] on p "Новый" at bounding box center [154, 146] width 12 height 5
click at [157, 164] on span "подтвердить" at bounding box center [150, 161] width 24 height 5
click at [157, 170] on p "Новый" at bounding box center [154, 171] width 12 height 5
click at [153, 188] on span "подтвердить" at bounding box center [150, 186] width 24 height 5
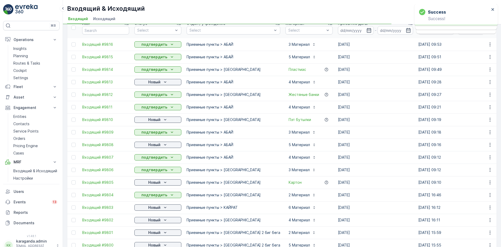
scroll to position [52, 0]
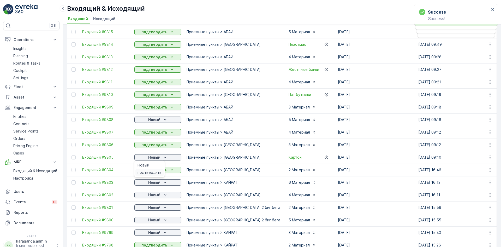
click at [151, 173] on span "подтвердить" at bounding box center [150, 172] width 24 height 5
click at [154, 183] on p "Новый" at bounding box center [154, 182] width 12 height 5
click at [150, 196] on p "Новый" at bounding box center [154, 194] width 12 height 5
click at [145, 208] on span "подтвердить" at bounding box center [150, 209] width 24 height 5
click at [145, 209] on div "Новый" at bounding box center [158, 207] width 43 height 5
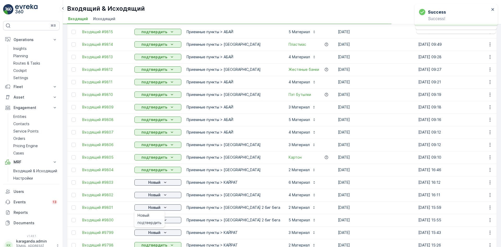
click at [144, 223] on span "подтвердить" at bounding box center [150, 222] width 24 height 5
click at [151, 220] on p "Новый" at bounding box center [154, 219] width 12 height 5
click at [147, 235] on div "Новый" at bounding box center [158, 232] width 43 height 5
click at [151, 232] on p "Новый" at bounding box center [154, 232] width 12 height 5
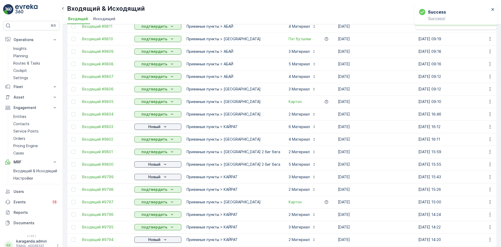
scroll to position [157, 0]
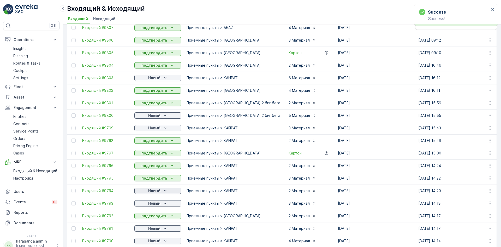
click at [152, 190] on p "Новый" at bounding box center [154, 190] width 12 height 5
drag, startPoint x: 148, startPoint y: 204, endPoint x: 150, endPoint y: 206, distance: 2.9
click at [148, 205] on span "подтвердить" at bounding box center [150, 205] width 24 height 5
click at [152, 204] on p "Новый" at bounding box center [154, 203] width 12 height 5
click at [149, 217] on span "подтвердить" at bounding box center [150, 218] width 24 height 5
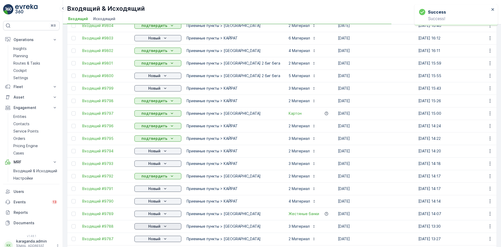
scroll to position [209, 0]
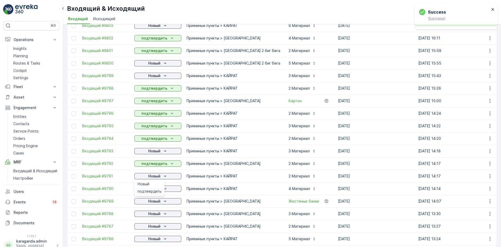
click at [155, 190] on span "подтвердить" at bounding box center [150, 191] width 24 height 5
click at [160, 189] on p "Новый" at bounding box center [154, 188] width 12 height 5
click at [152, 202] on span "подтвердить" at bounding box center [150, 203] width 24 height 5
click at [158, 202] on p "Новый" at bounding box center [154, 200] width 12 height 5
click at [154, 215] on span "подтвердить" at bounding box center [150, 216] width 24 height 5
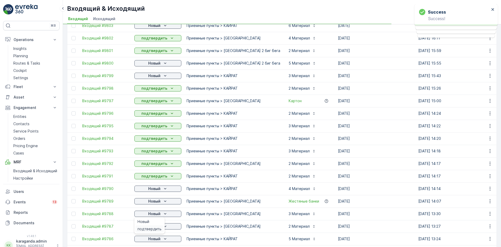
click at [151, 226] on div "подтвердить" at bounding box center [150, 228] width 28 height 7
click at [153, 227] on p "Новый" at bounding box center [154, 226] width 12 height 5
click at [157, 227] on p "Новый" at bounding box center [154, 226] width 12 height 5
click at [235, 133] on td "Приемные пункты > КАЙРАТ" at bounding box center [233, 138] width 99 height 13
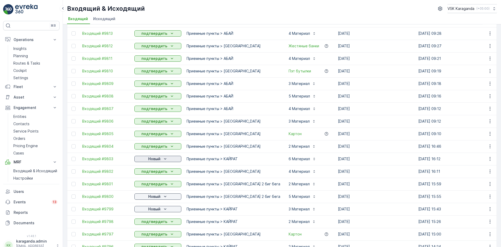
scroll to position [78, 0]
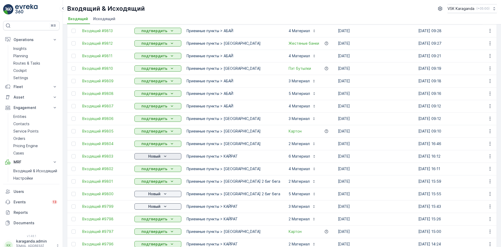
click at [158, 156] on p "Новый" at bounding box center [154, 156] width 12 height 5
click at [154, 169] on span "подтвердить" at bounding box center [150, 171] width 24 height 5
click at [158, 193] on p "Новый" at bounding box center [154, 193] width 12 height 5
click at [153, 208] on span "подтвердить" at bounding box center [150, 208] width 24 height 5
click at [160, 206] on p "Новый" at bounding box center [154, 206] width 12 height 5
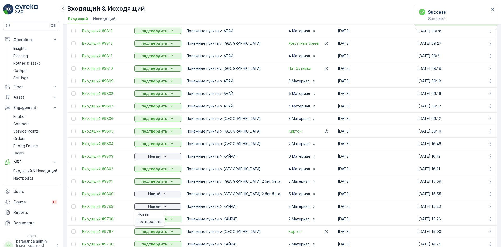
click at [154, 219] on span "подтвердить" at bounding box center [150, 221] width 24 height 5
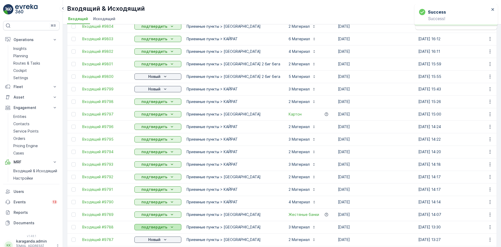
scroll to position [209, 0]
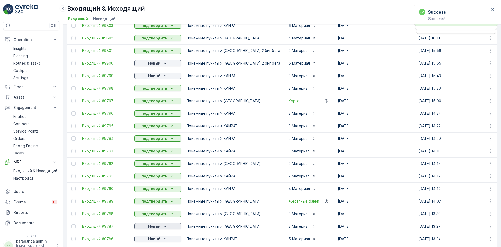
click at [149, 227] on p "Новый" at bounding box center [154, 226] width 12 height 5
click at [145, 241] on span "подтвердить" at bounding box center [150, 241] width 24 height 5
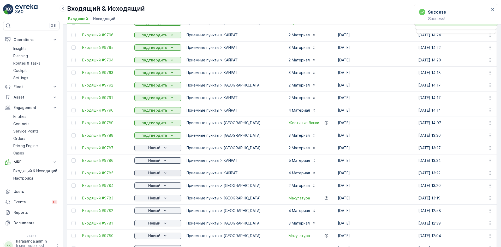
click at [159, 173] on p "Новый" at bounding box center [154, 172] width 12 height 5
click at [150, 183] on p "Новый" at bounding box center [154, 185] width 12 height 5
click at [145, 200] on span "подтвердить" at bounding box center [150, 200] width 24 height 5
click at [150, 198] on p "Новый" at bounding box center [154, 197] width 12 height 5
click at [147, 213] on span "подтвердить" at bounding box center [150, 212] width 24 height 5
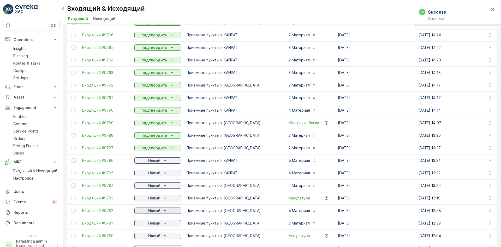
click at [157, 210] on p "Новый" at bounding box center [154, 210] width 12 height 5
click at [155, 222] on p "Новый" at bounding box center [154, 222] width 12 height 5
click at [153, 238] on span "подтвердить" at bounding box center [150, 238] width 24 height 5
click at [164, 237] on icon "Новый" at bounding box center [165, 235] width 5 height 5
click at [150, 226] on span "подтвердить" at bounding box center [150, 227] width 24 height 5
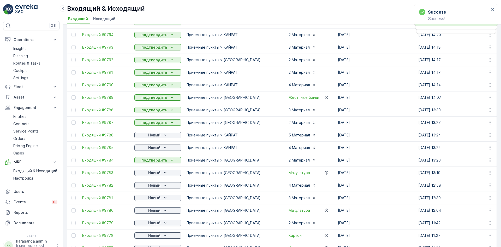
scroll to position [340, 0]
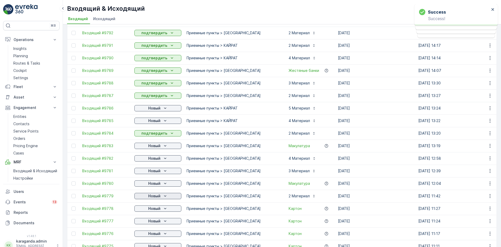
click at [163, 197] on icon "Новый" at bounding box center [165, 195] width 5 height 5
click at [156, 209] on p "Новый" at bounding box center [154, 208] width 12 height 5
click at [153, 224] on span "подтвердить" at bounding box center [150, 223] width 24 height 5
click at [156, 222] on p "Новый" at bounding box center [154, 220] width 12 height 5
click at [151, 236] on span "подтвердить" at bounding box center [150, 235] width 24 height 5
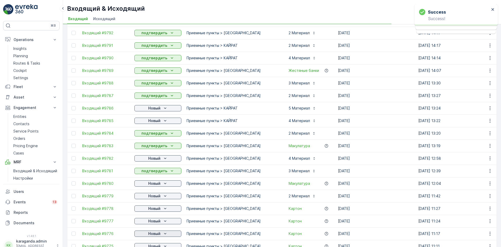
click at [159, 233] on p "Новый" at bounding box center [154, 233] width 12 height 5
click at [149, 225] on span "подтвердить" at bounding box center [150, 225] width 24 height 5
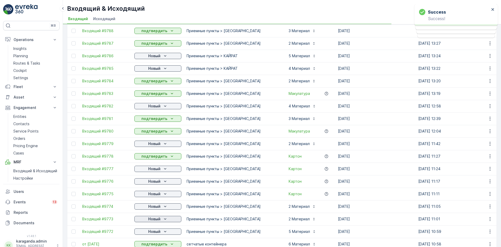
click at [156, 219] on p "Новый" at bounding box center [154, 218] width 12 height 5
click at [153, 232] on span "подтвердить" at bounding box center [150, 233] width 24 height 5
click at [156, 231] on p "Новый" at bounding box center [154, 231] width 12 height 5
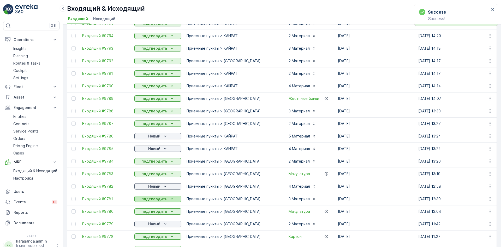
scroll to position [313, 0]
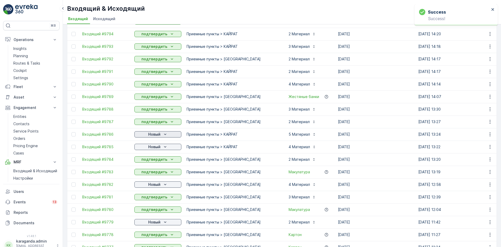
click at [163, 134] on icon "Новый" at bounding box center [165, 134] width 5 height 5
click at [154, 149] on span "подтвердить" at bounding box center [150, 149] width 24 height 5
click at [155, 149] on p "Новый" at bounding box center [154, 146] width 12 height 5
click at [153, 160] on span "подтвердить" at bounding box center [150, 161] width 24 height 5
click at [149, 185] on p "Новый" at bounding box center [154, 184] width 12 height 5
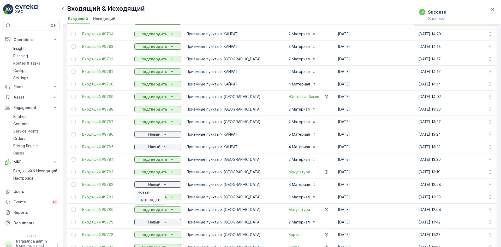
click at [145, 200] on span "подтвердить" at bounding box center [150, 199] width 24 height 5
click at [146, 220] on div "Новый" at bounding box center [158, 221] width 43 height 5
click at [146, 237] on span "подтвердить" at bounding box center [150, 237] width 24 height 5
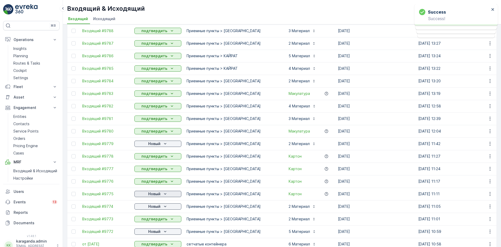
click at [155, 194] on p "Новый" at bounding box center [154, 193] width 12 height 5
click at [151, 207] on span "подтвердить" at bounding box center [150, 208] width 24 height 5
click at [154, 207] on p "Новый" at bounding box center [154, 206] width 12 height 5
click at [150, 220] on span "подтвердить" at bounding box center [150, 221] width 24 height 5
click at [151, 229] on p "Новый" at bounding box center [154, 231] width 12 height 5
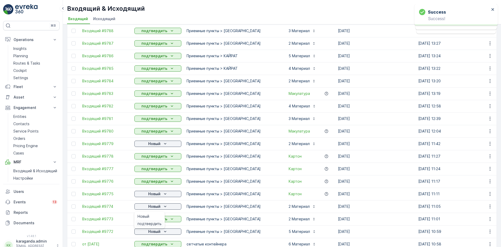
click at [150, 222] on span "подтвердить" at bounding box center [150, 223] width 24 height 5
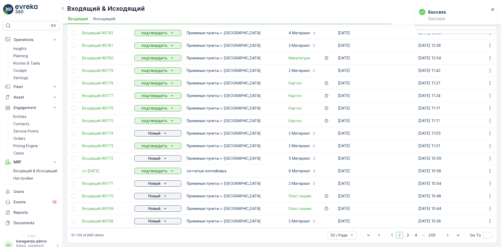
click at [156, 202] on td "Новый" at bounding box center [158, 208] width 52 height 13
click at [156, 206] on p "Новый" at bounding box center [154, 208] width 12 height 5
click at [153, 219] on p "Новый" at bounding box center [154, 220] width 12 height 5
click at [151, 231] on span "подтвердить" at bounding box center [150, 233] width 24 height 5
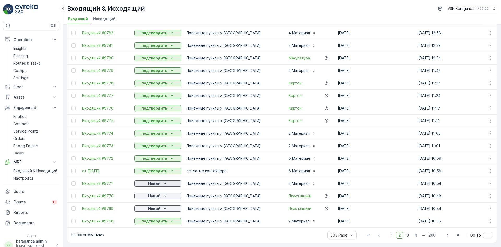
click at [147, 181] on div "Новый" at bounding box center [158, 183] width 43 height 5
click at [147, 195] on span "подтвердить" at bounding box center [150, 195] width 24 height 5
click at [156, 193] on p "Новый" at bounding box center [154, 195] width 12 height 5
click at [149, 208] on span "подтвердить" at bounding box center [150, 208] width 24 height 5
click at [158, 207] on p "Новый" at bounding box center [154, 208] width 12 height 5
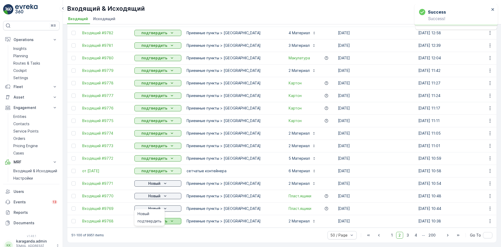
click at [148, 220] on span "подтвердить" at bounding box center [150, 220] width 24 height 5
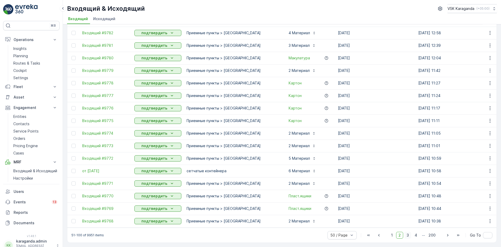
click at [407, 236] on span "3" at bounding box center [408, 235] width 7 height 7
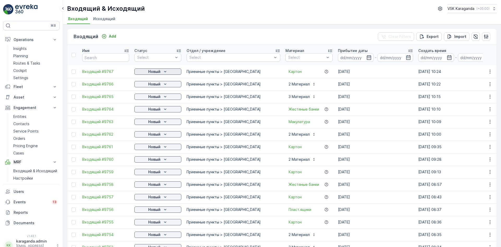
click at [156, 72] on p "Новый" at bounding box center [154, 71] width 12 height 5
click at [150, 86] on span "подтвердить" at bounding box center [150, 86] width 24 height 5
drag, startPoint x: 154, startPoint y: 86, endPoint x: 151, endPoint y: 93, distance: 7.5
click at [154, 87] on div "Новый" at bounding box center [157, 83] width 47 height 7
click at [155, 84] on p "Новый" at bounding box center [154, 83] width 12 height 5
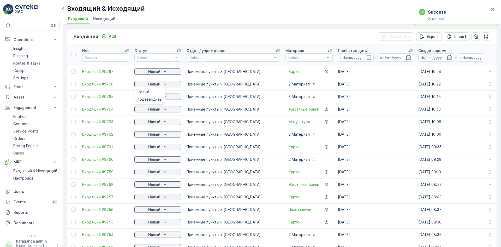
click at [151, 97] on span "подтвердить" at bounding box center [150, 99] width 24 height 5
click at [155, 97] on p "Новый" at bounding box center [154, 96] width 12 height 5
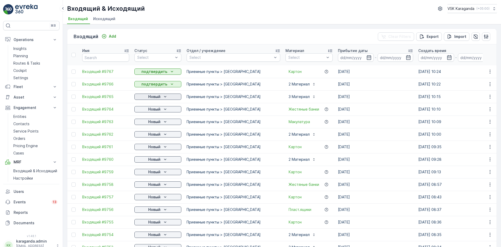
click at [163, 97] on icon "Новый" at bounding box center [165, 96] width 5 height 5
click at [159, 109] on span "подтвердить" at bounding box center [150, 111] width 24 height 5
click at [162, 110] on div "Новый" at bounding box center [158, 109] width 43 height 5
click at [157, 123] on span "подтвердить" at bounding box center [150, 124] width 24 height 5
click at [161, 122] on div "Новый" at bounding box center [158, 121] width 43 height 5
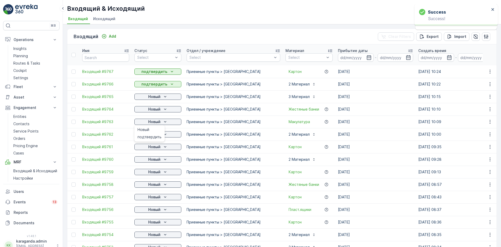
click at [156, 139] on div "подтвердить" at bounding box center [150, 136] width 28 height 7
click at [163, 135] on icon "Новый" at bounding box center [165, 134] width 5 height 5
click at [159, 148] on span "подтвердить" at bounding box center [150, 149] width 24 height 5
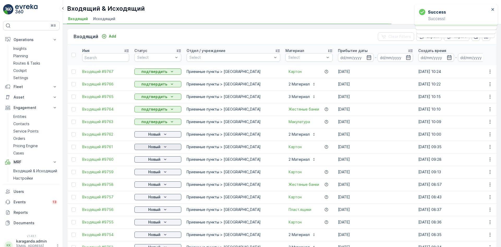
click at [167, 147] on icon "Новый" at bounding box center [165, 146] width 5 height 5
click at [158, 160] on span "подтвердить" at bounding box center [150, 161] width 24 height 5
click at [161, 160] on div "Новый" at bounding box center [158, 159] width 43 height 5
click at [155, 171] on div "подтвердить" at bounding box center [150, 174] width 28 height 7
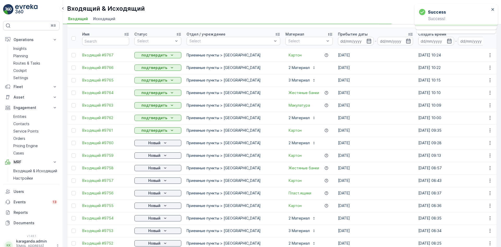
scroll to position [52, 0]
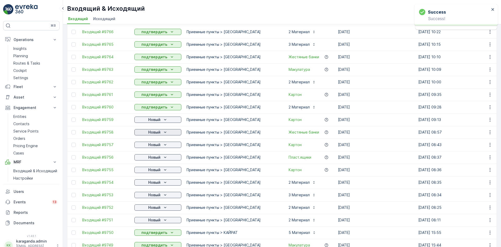
click at [161, 133] on div "Новый" at bounding box center [158, 132] width 43 height 5
click at [154, 144] on div "подтвердить" at bounding box center [150, 147] width 28 height 7
click at [159, 145] on p "Новый" at bounding box center [154, 144] width 12 height 5
click at [151, 159] on span "подтвердить" at bounding box center [150, 159] width 24 height 5
click at [155, 159] on p "Новый" at bounding box center [154, 157] width 12 height 5
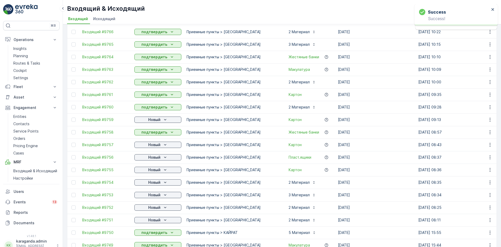
click at [151, 171] on p "Новый" at bounding box center [154, 169] width 12 height 5
click at [150, 182] on div "подтвердить" at bounding box center [150, 184] width 28 height 7
click at [151, 183] on p "Новый" at bounding box center [154, 182] width 12 height 5
click at [148, 195] on span "подтвердить" at bounding box center [150, 197] width 24 height 5
click at [152, 196] on p "Новый" at bounding box center [154, 194] width 12 height 5
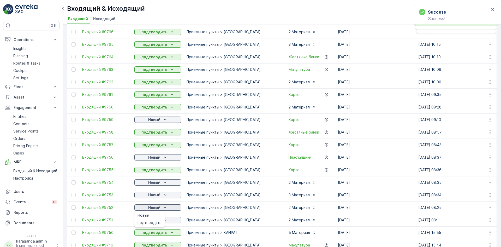
click at [154, 209] on p "Новый" at bounding box center [154, 207] width 12 height 5
click at [156, 208] on p "Новый" at bounding box center [154, 207] width 12 height 5
click at [155, 222] on p "Новый" at bounding box center [154, 219] width 12 height 5
click at [151, 232] on span "подтвердить" at bounding box center [150, 234] width 24 height 5
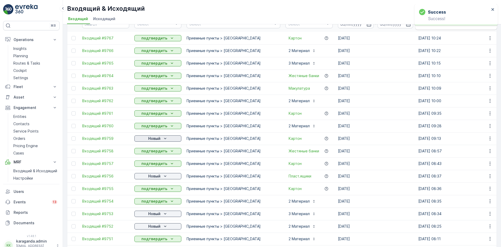
scroll to position [104, 0]
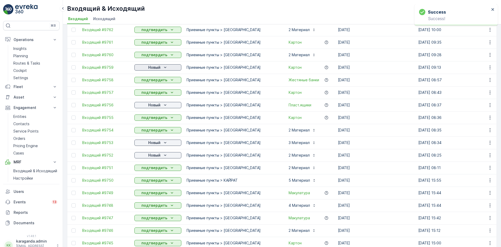
click at [162, 67] on div "Новый" at bounding box center [158, 67] width 43 height 5
click at [155, 81] on span "подтвердить" at bounding box center [150, 82] width 24 height 5
click at [153, 103] on p "Новый" at bounding box center [154, 104] width 12 height 5
click at [149, 121] on span "подтвердить" at bounding box center [150, 120] width 24 height 5
click at [153, 143] on p "Новый" at bounding box center [154, 142] width 12 height 5
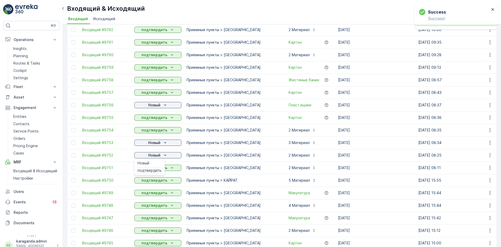
click at [149, 168] on span "подтвердить" at bounding box center [150, 170] width 24 height 5
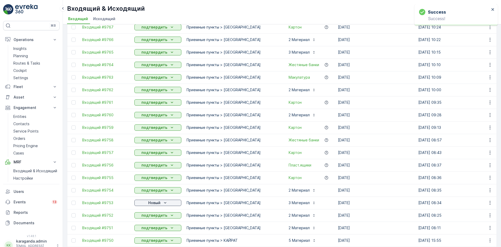
scroll to position [131, 0]
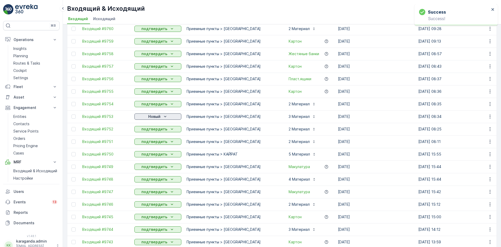
click at [163, 117] on icon "Новый" at bounding box center [165, 116] width 5 height 5
click at [158, 130] on span "подтвердить" at bounding box center [150, 131] width 24 height 5
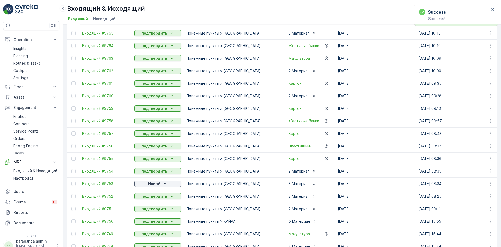
scroll to position [0, 0]
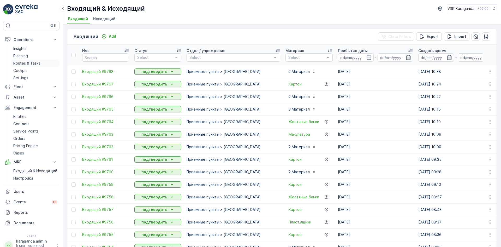
click at [23, 65] on p "Routes & Tasks" at bounding box center [26, 63] width 27 height 5
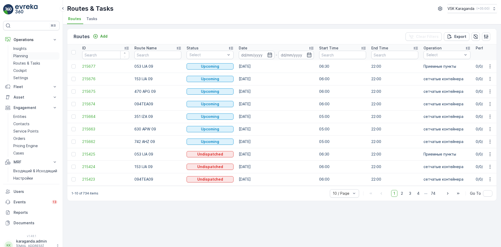
click at [21, 56] on p "Planning" at bounding box center [20, 55] width 15 height 5
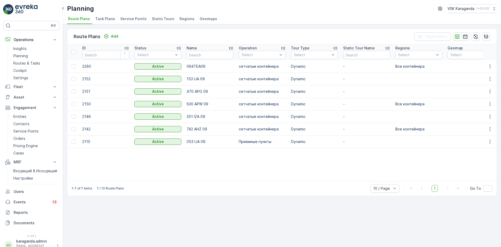
click at [134, 17] on span "Service Points" at bounding box center [133, 18] width 26 height 5
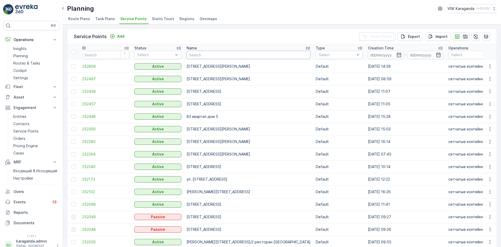
click at [214, 55] on input "text" at bounding box center [249, 55] width 124 height 8
type input "[STREET_ADDRESS]"
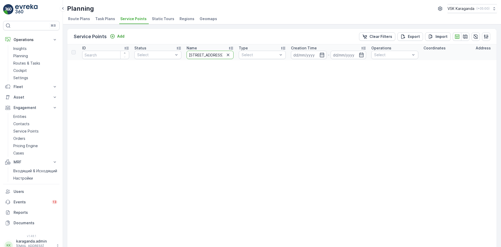
click at [202, 54] on input "[STREET_ADDRESS]" at bounding box center [210, 55] width 47 height 8
type input "жамбула 14"
click at [25, 62] on p "Routes & Tasks" at bounding box center [26, 63] width 27 height 5
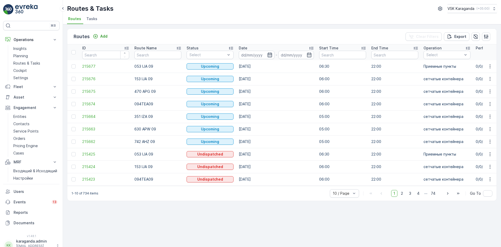
click at [267, 57] on icon "button" at bounding box center [269, 54] width 5 height 5
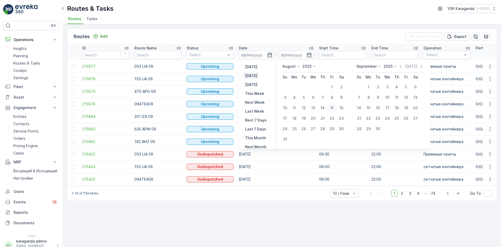
click at [256, 74] on button "[DATE]" at bounding box center [251, 76] width 16 height 6
type input "[DATE]"
